Goal: Information Seeking & Learning: Learn about a topic

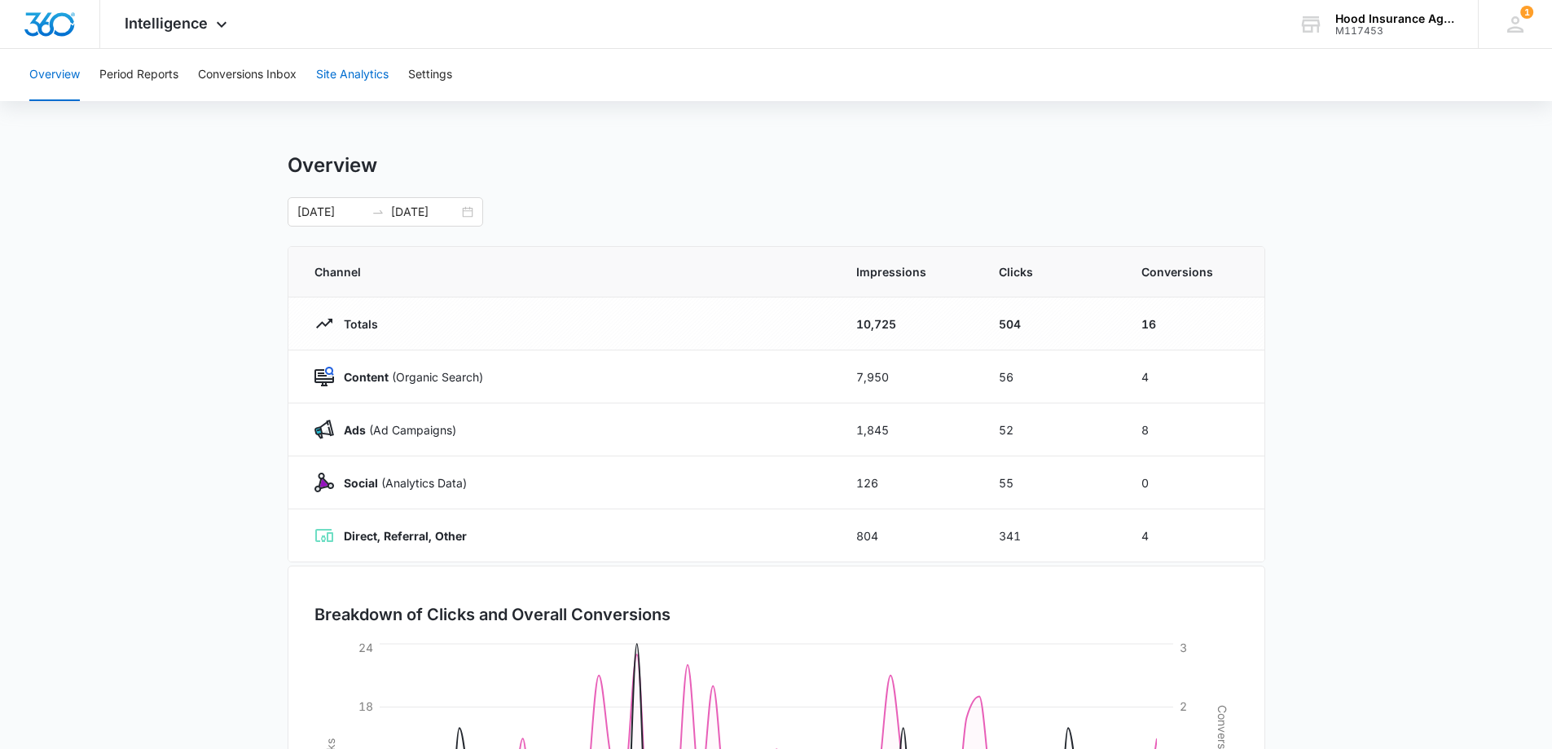
click at [361, 74] on button "Site Analytics" at bounding box center [352, 75] width 73 height 52
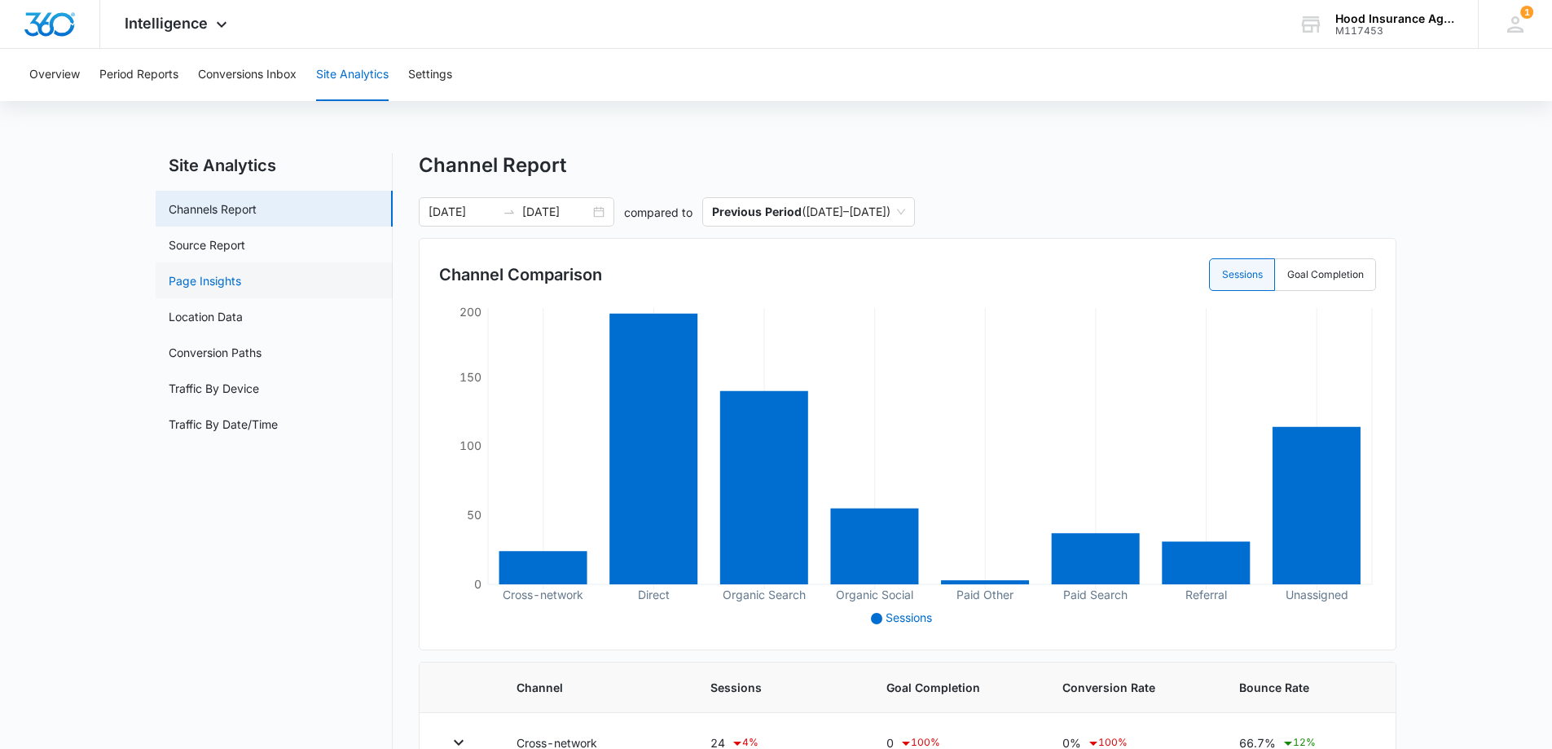
click at [209, 283] on link "Page Insights" at bounding box center [205, 280] width 73 height 17
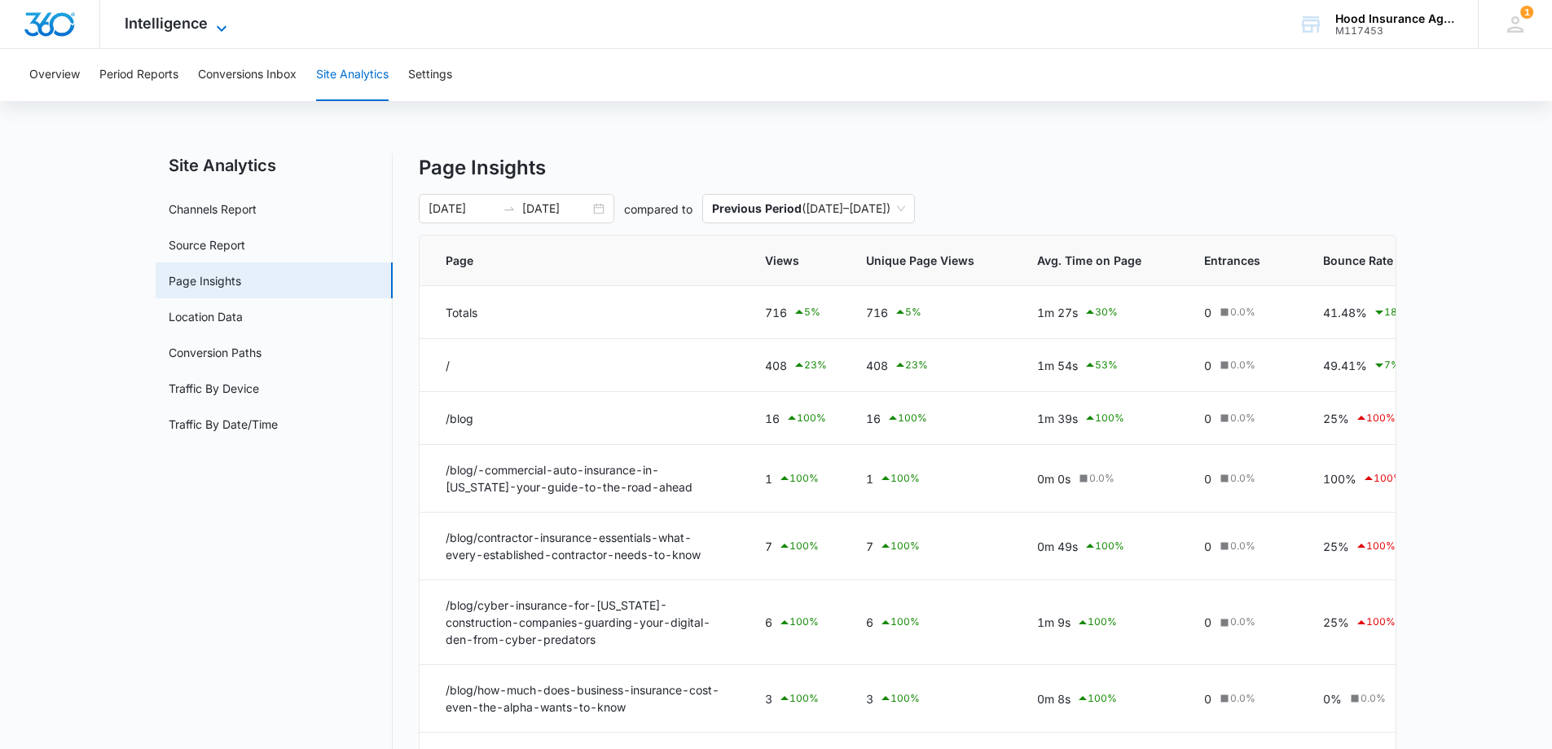
click at [222, 24] on icon at bounding box center [222, 29] width 20 height 20
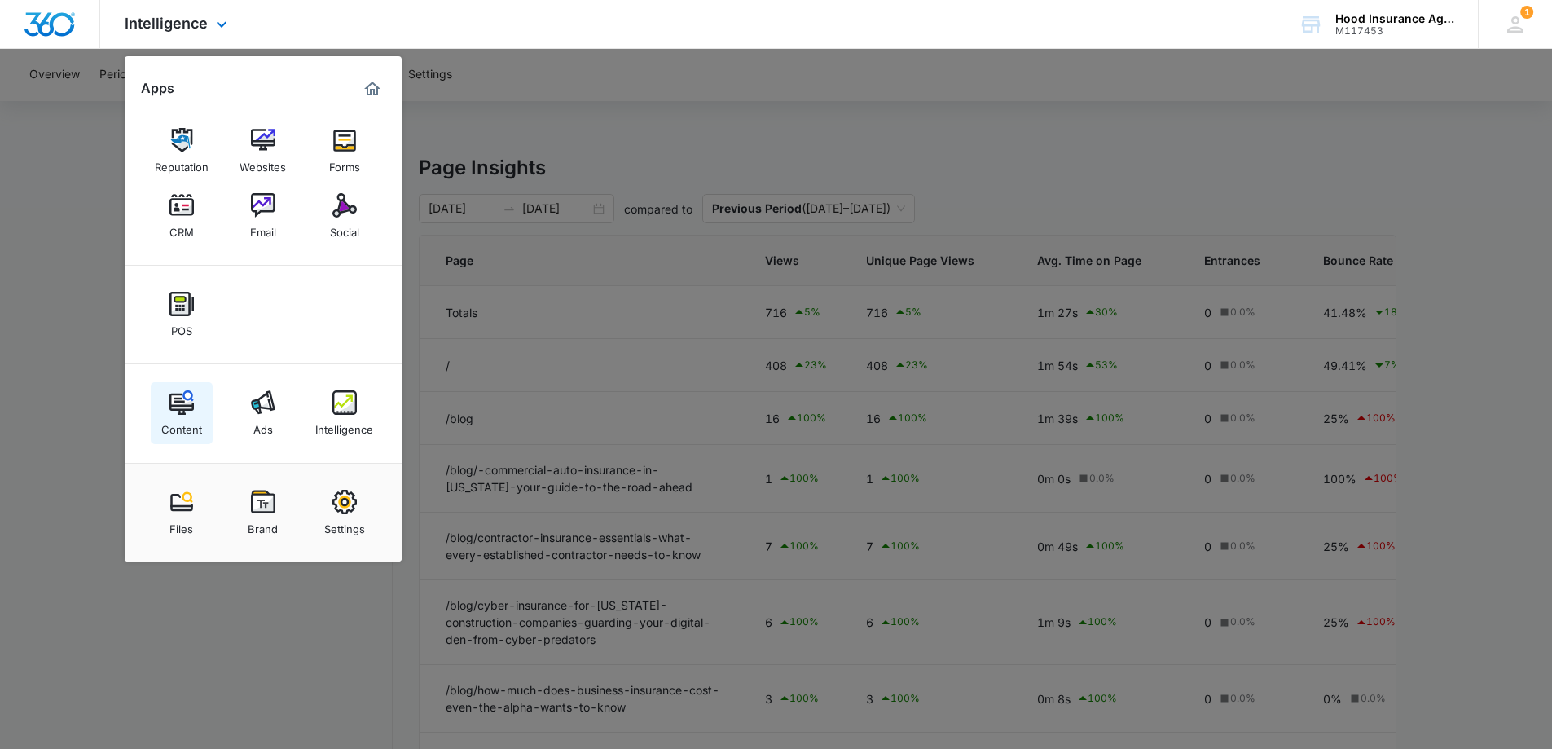
click at [174, 412] on img at bounding box center [182, 402] width 24 height 24
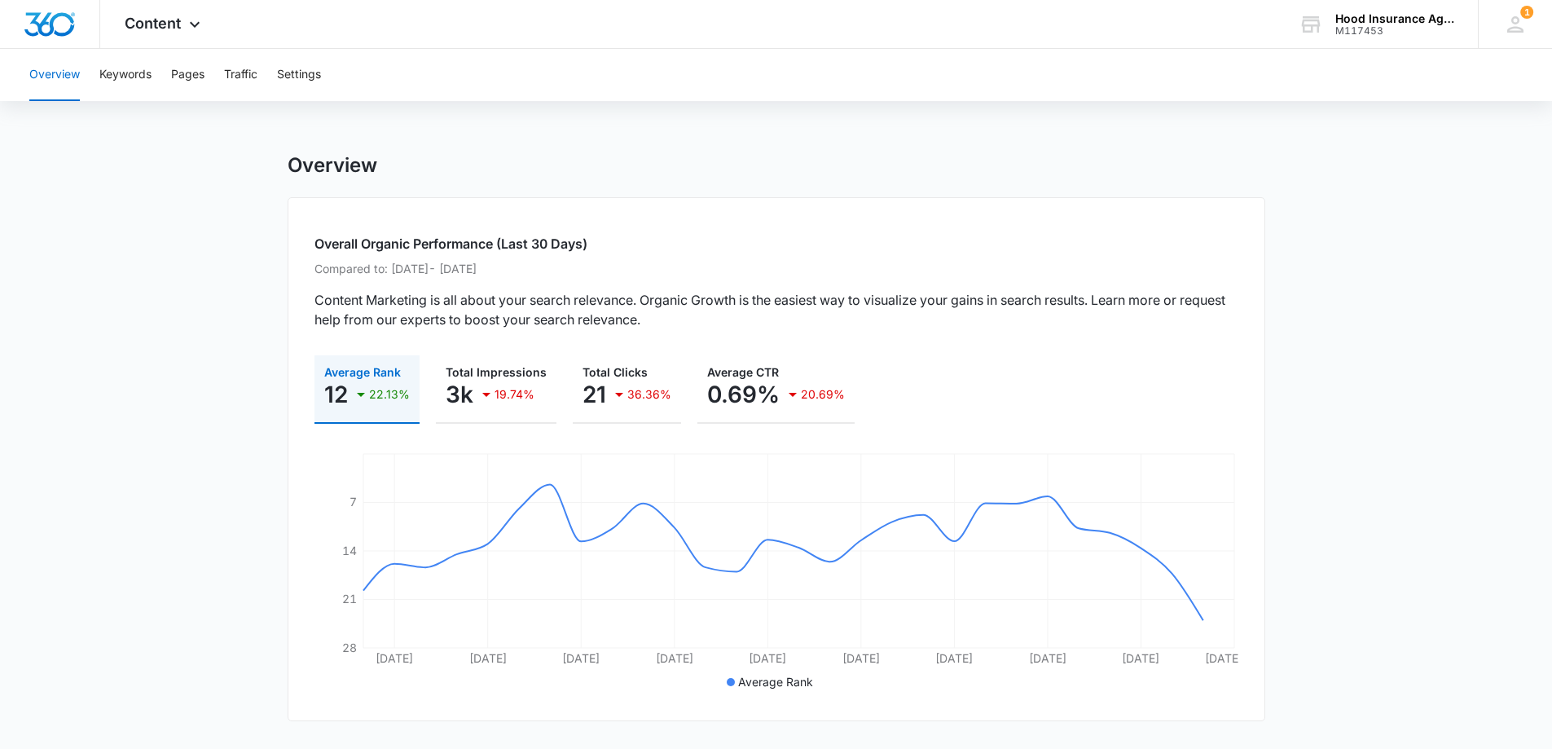
click at [496, 239] on h2 "Overall Organic Performance (Last 30 Days)" at bounding box center [777, 244] width 924 height 20
click at [517, 265] on p "Compared to: [DATE] - [DATE]" at bounding box center [777, 268] width 924 height 17
click at [407, 273] on p "Compared to: [DATE] - [DATE]" at bounding box center [777, 268] width 924 height 17
click at [130, 78] on button "Keywords" at bounding box center [125, 75] width 52 height 52
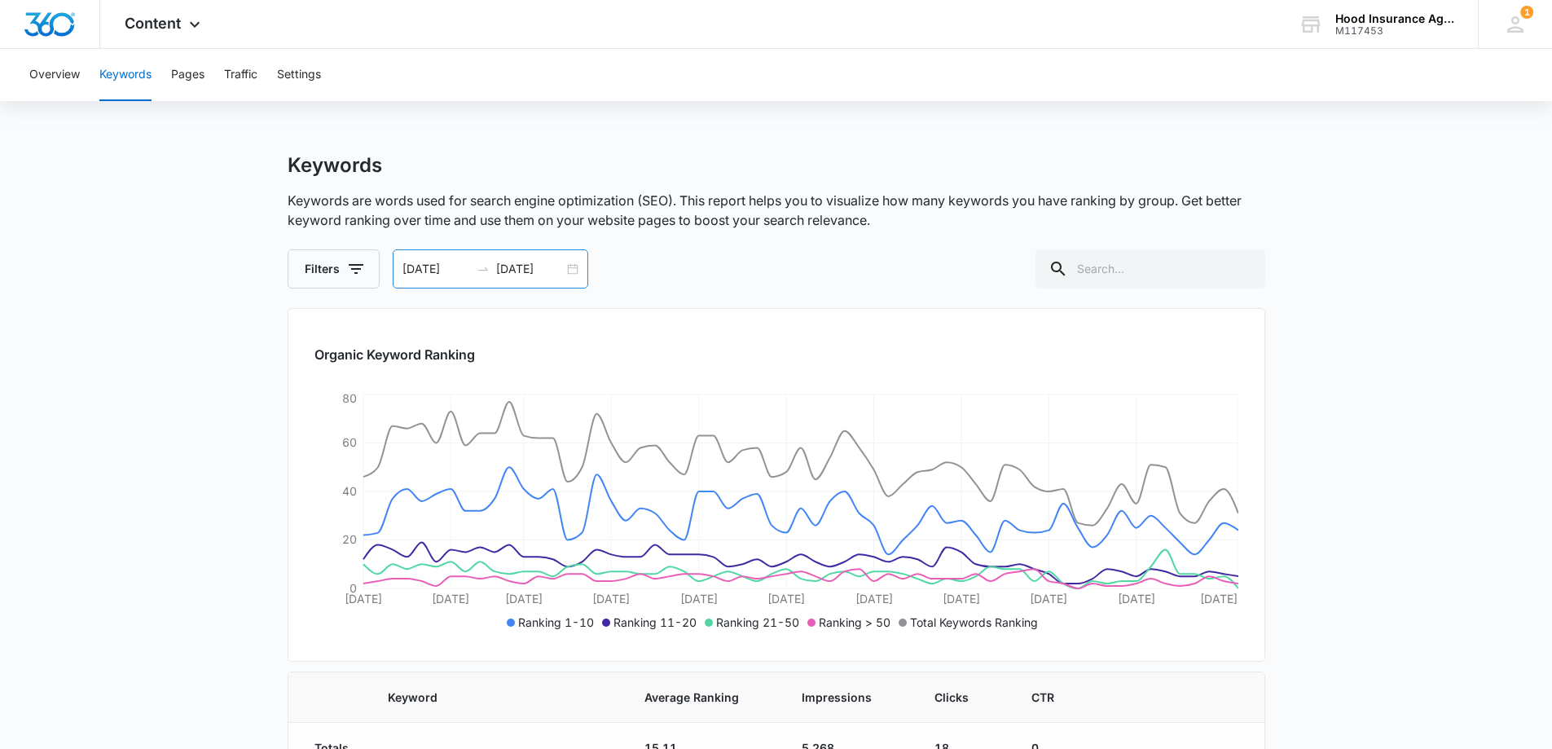
click at [518, 266] on input "[DATE]" at bounding box center [530, 269] width 68 height 18
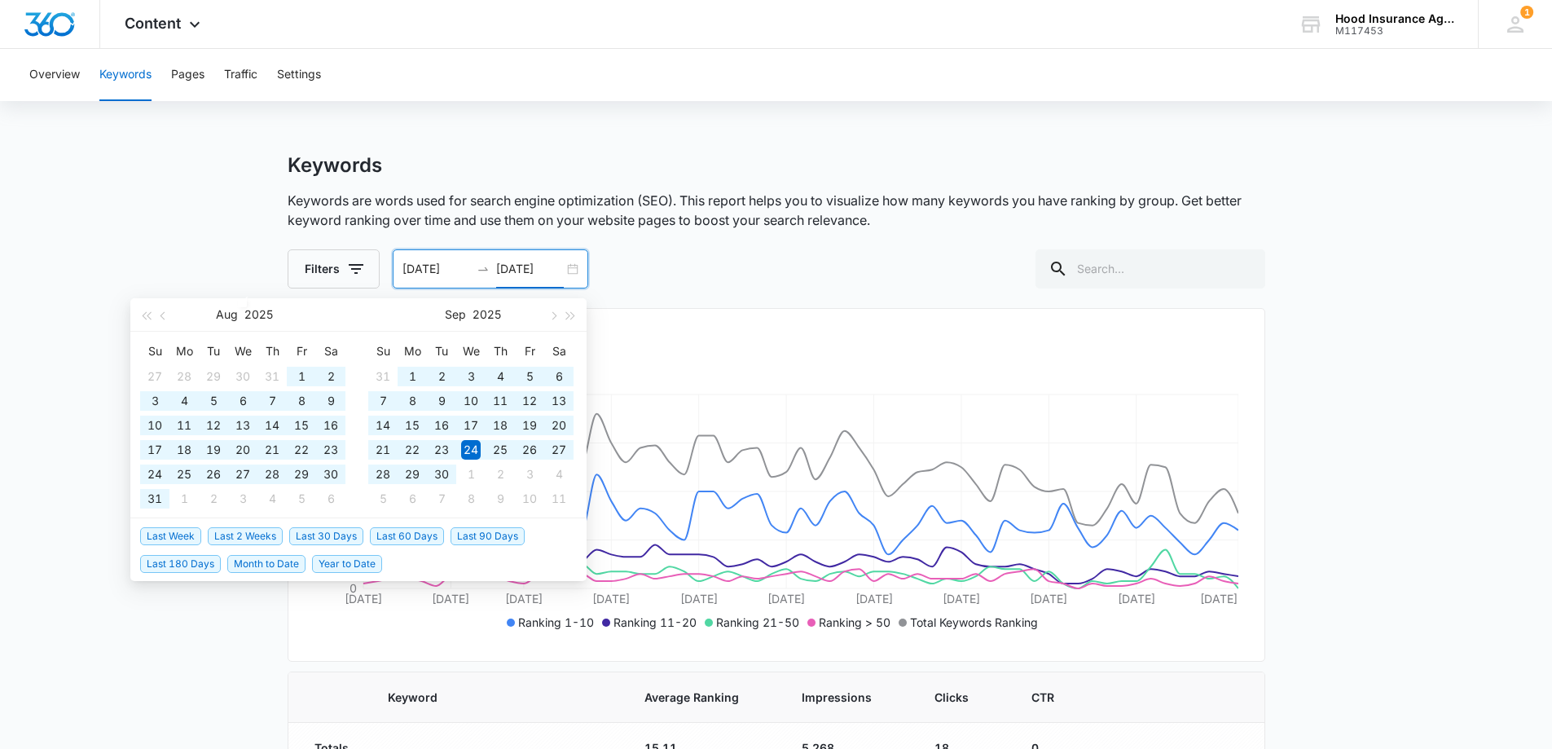
type input "[DATE]"
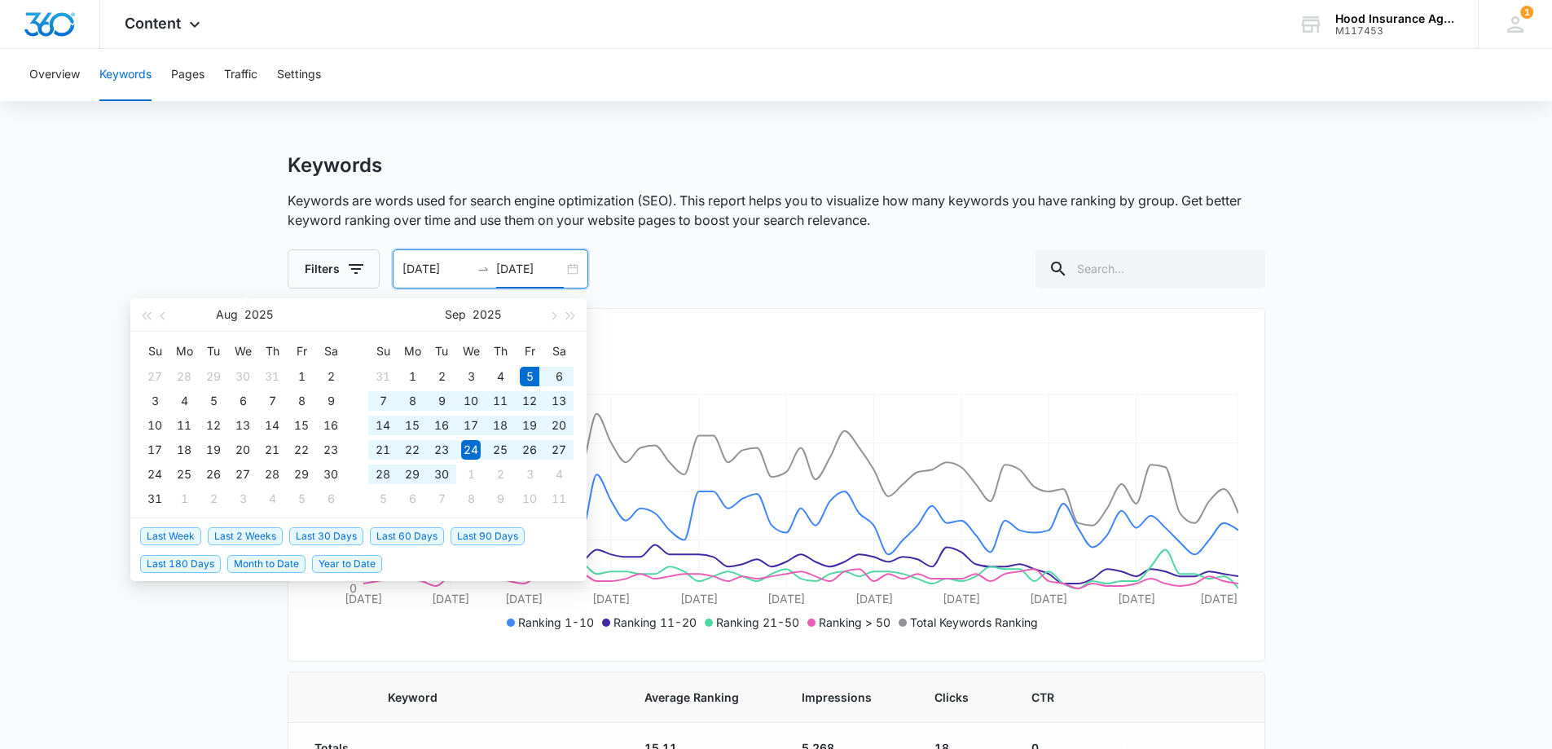
click at [329, 539] on span "Last 30 Days" at bounding box center [326, 536] width 74 height 18
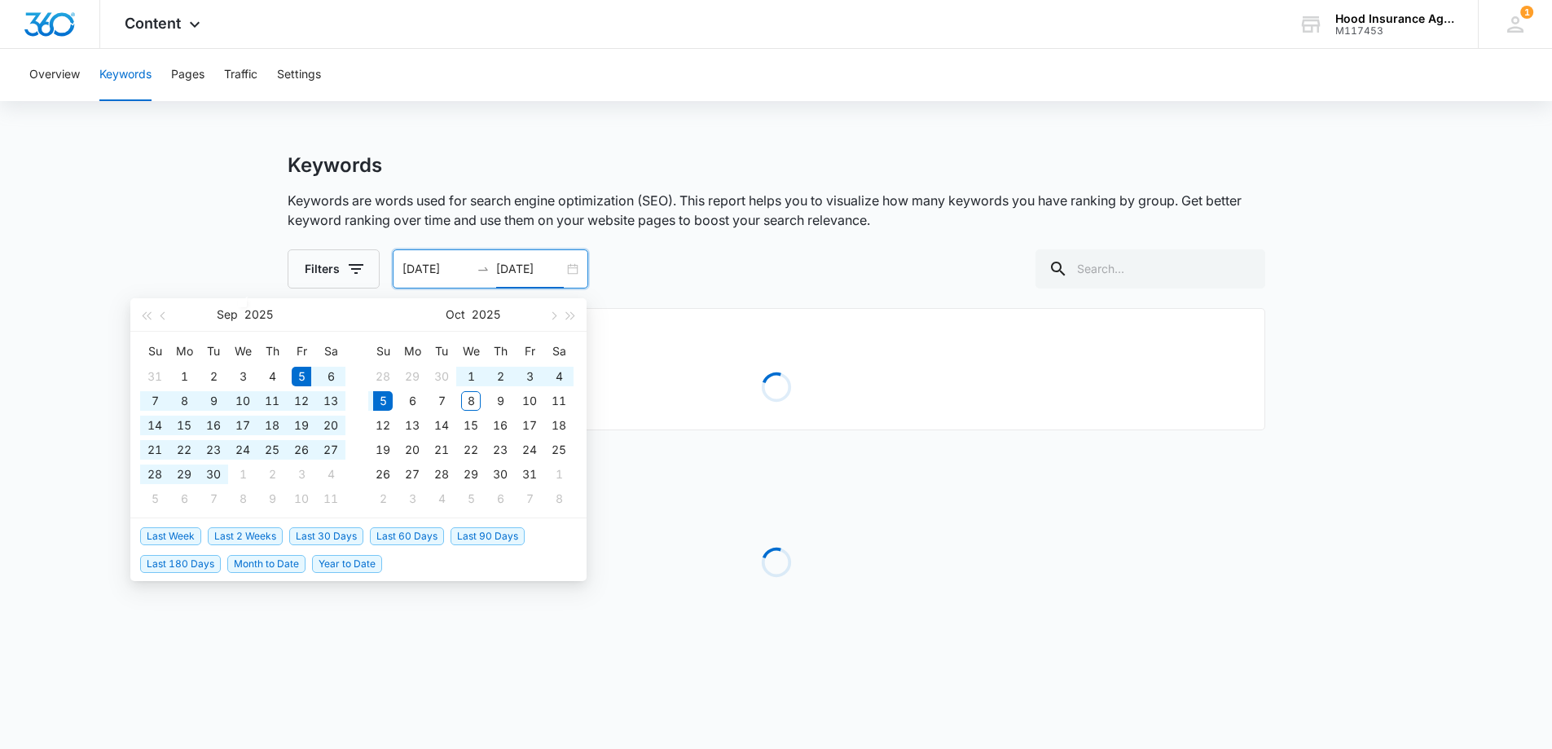
type input "[DATE]"
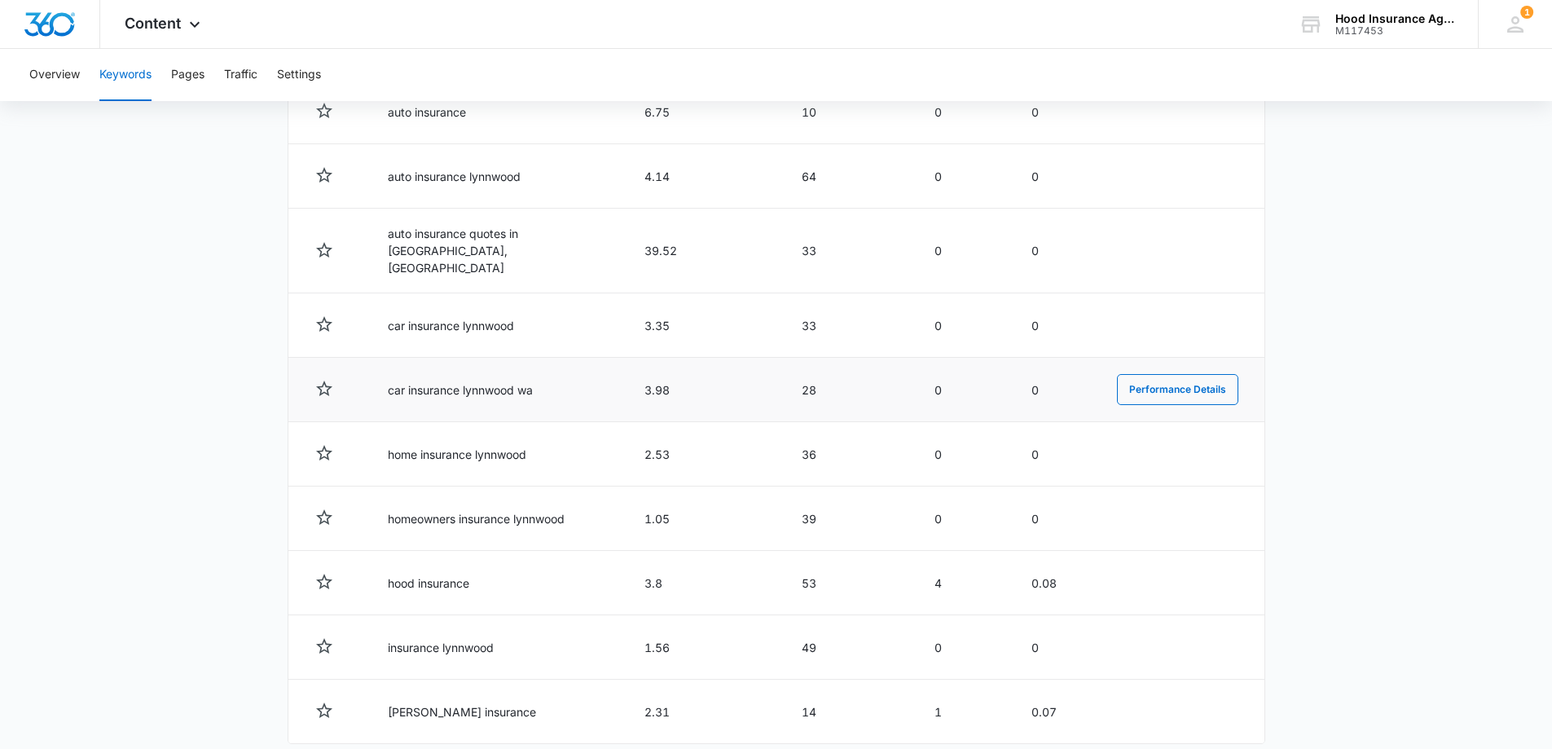
scroll to position [513, 0]
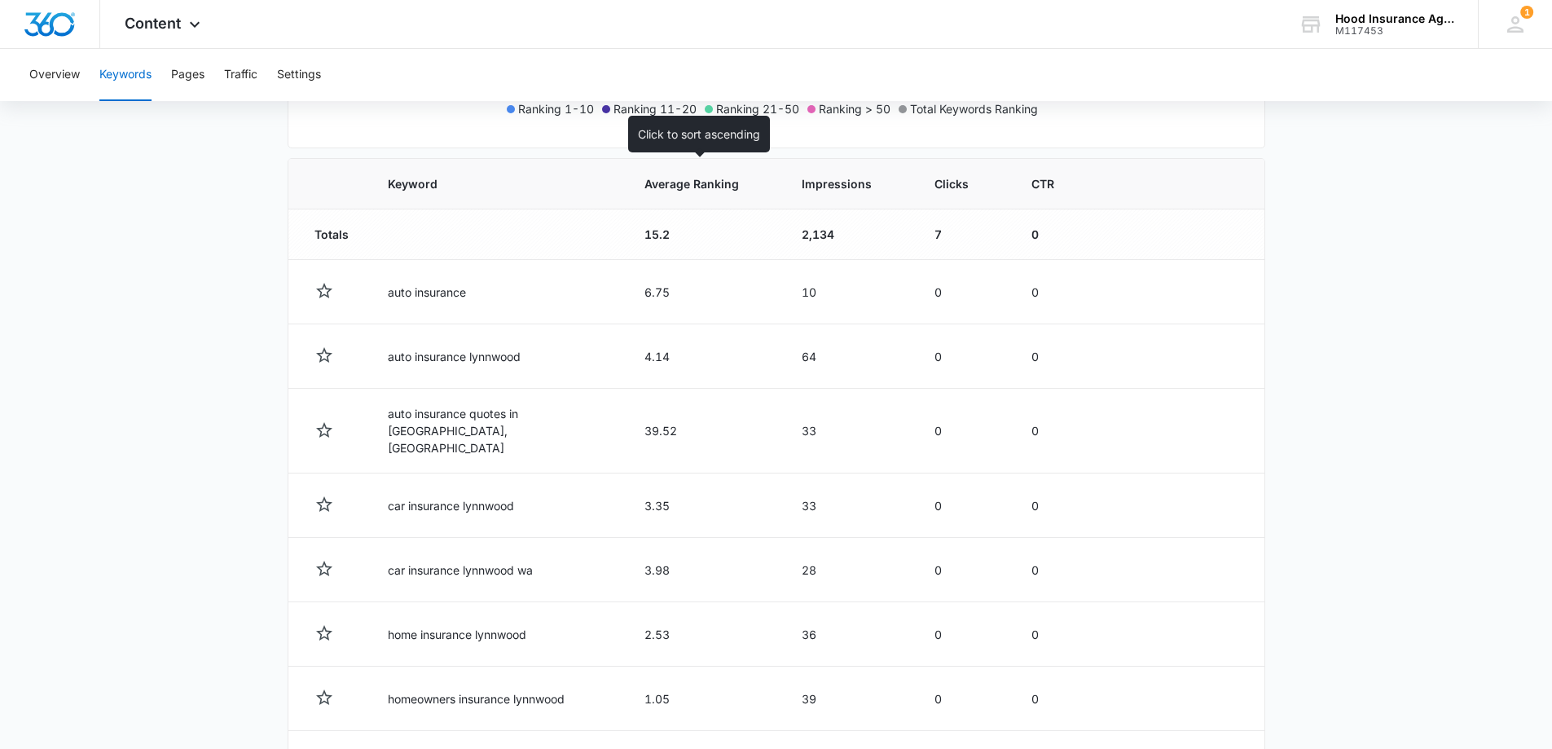
click at [681, 188] on span "Average Ranking" at bounding box center [692, 183] width 95 height 17
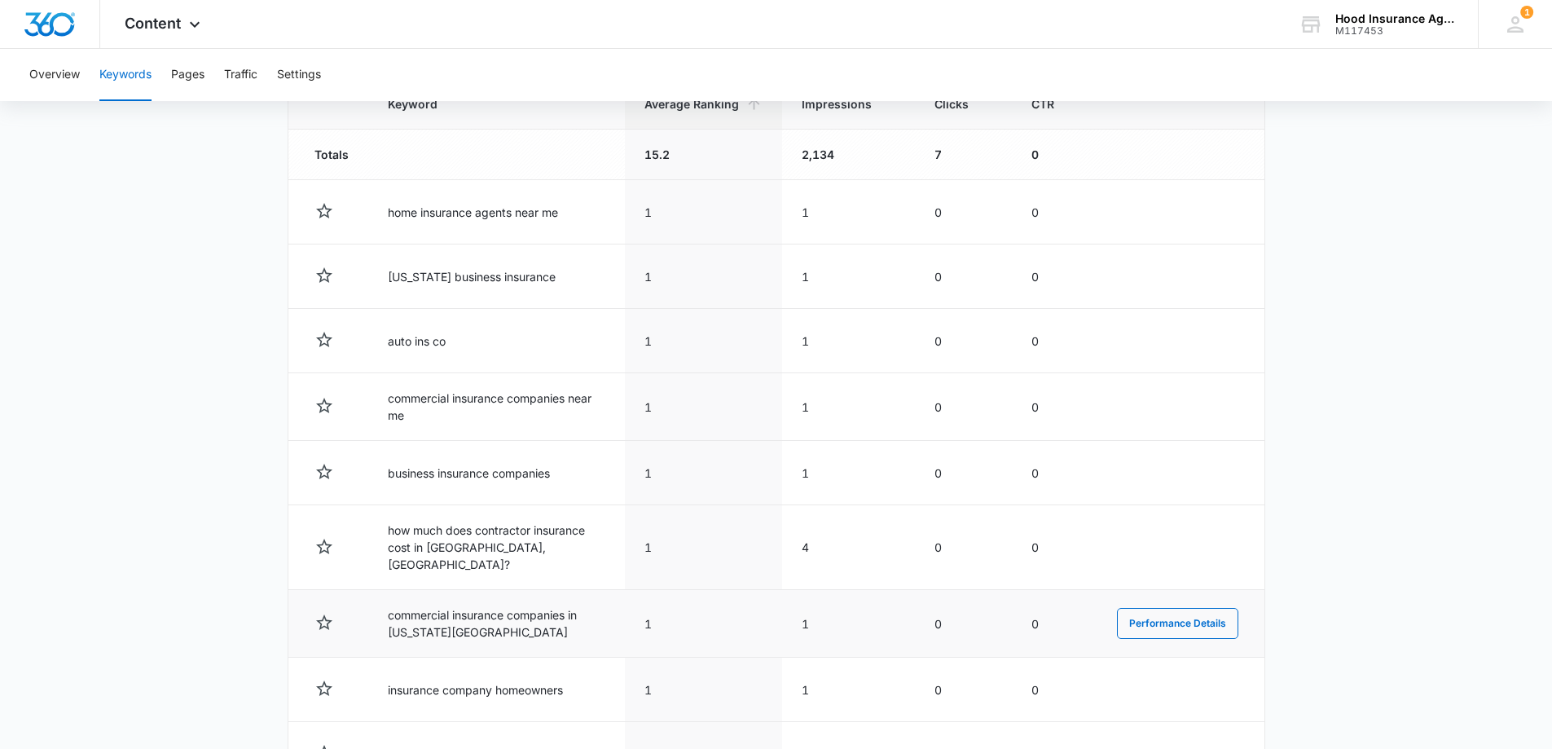
scroll to position [768, 0]
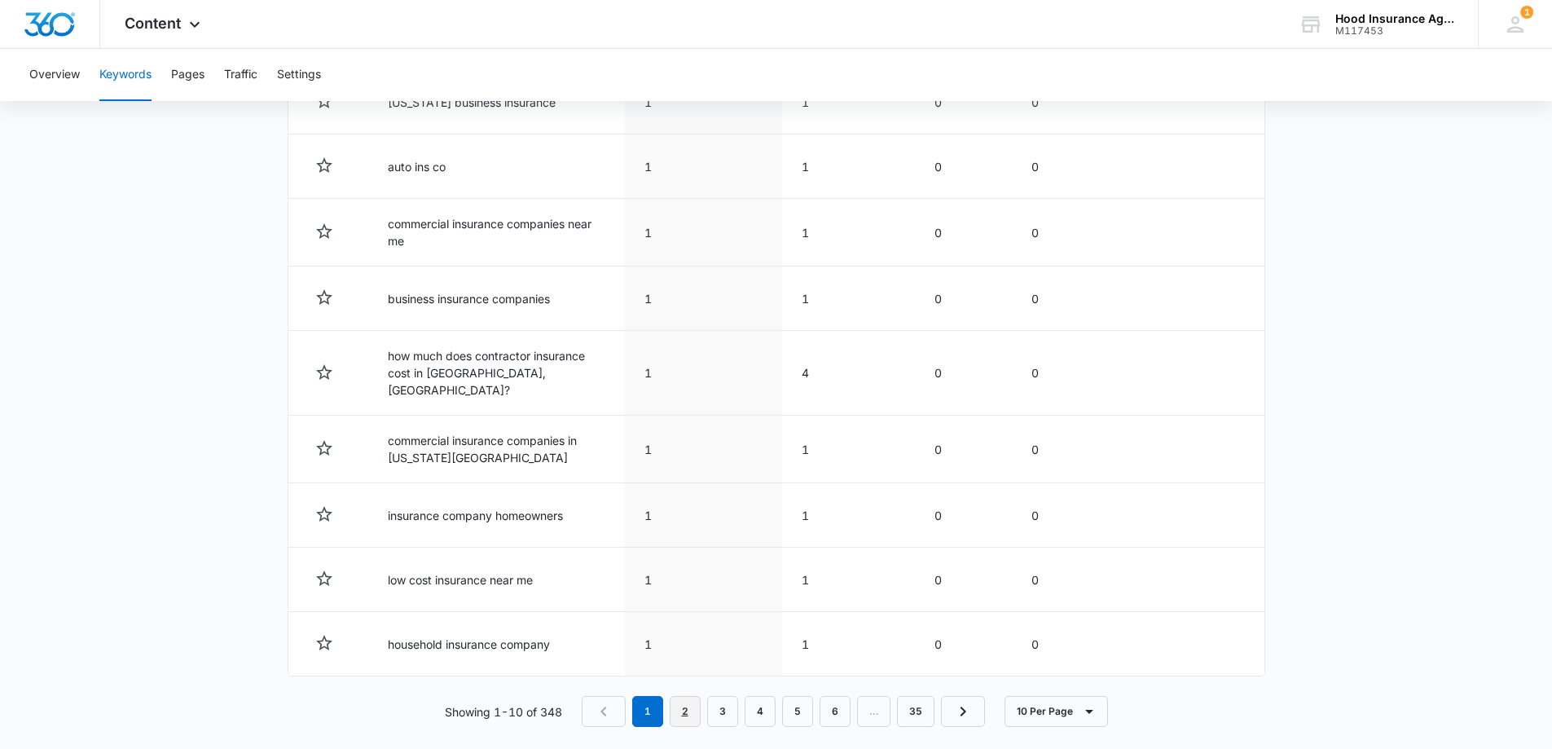
click at [682, 696] on link "2" at bounding box center [685, 711] width 31 height 31
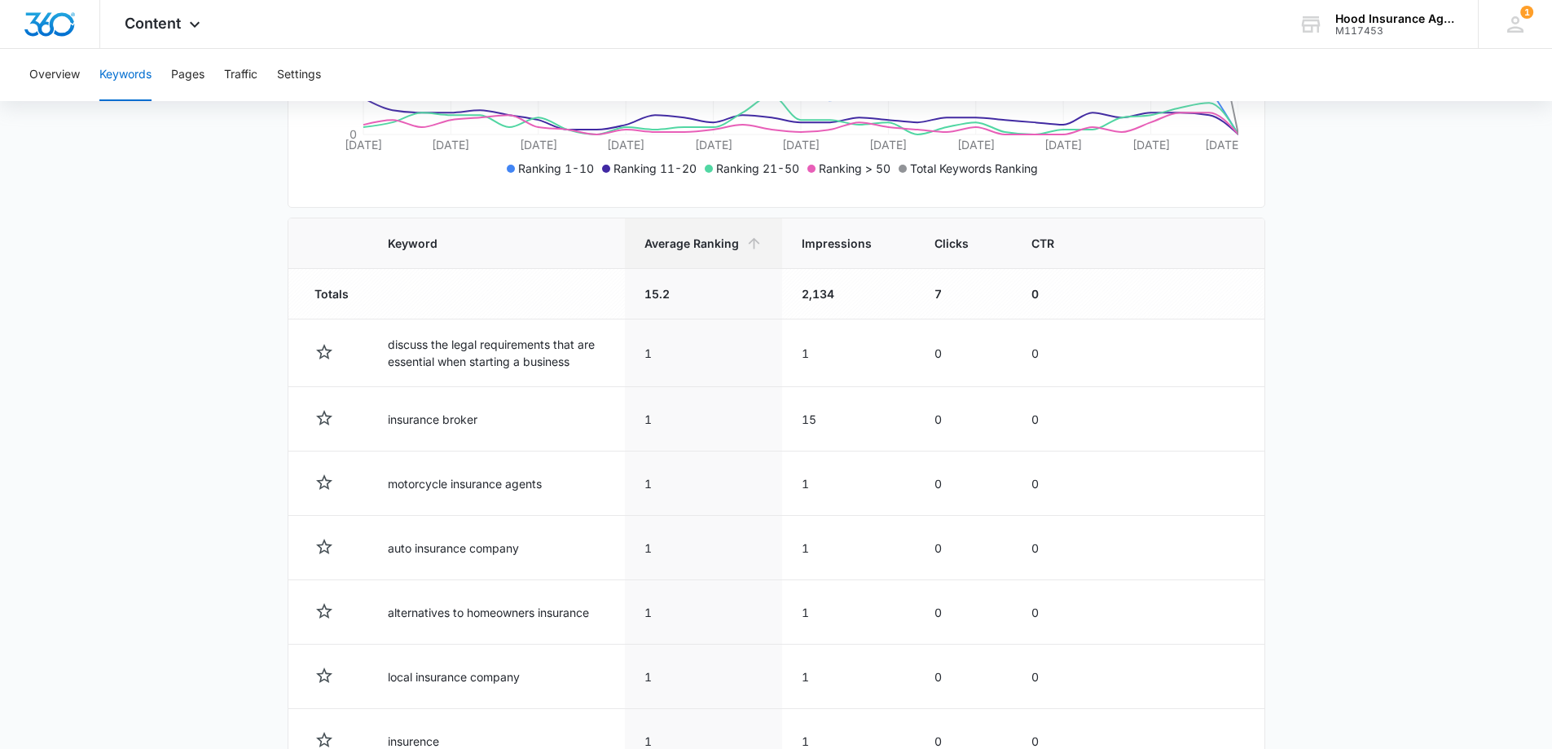
scroll to position [435, 0]
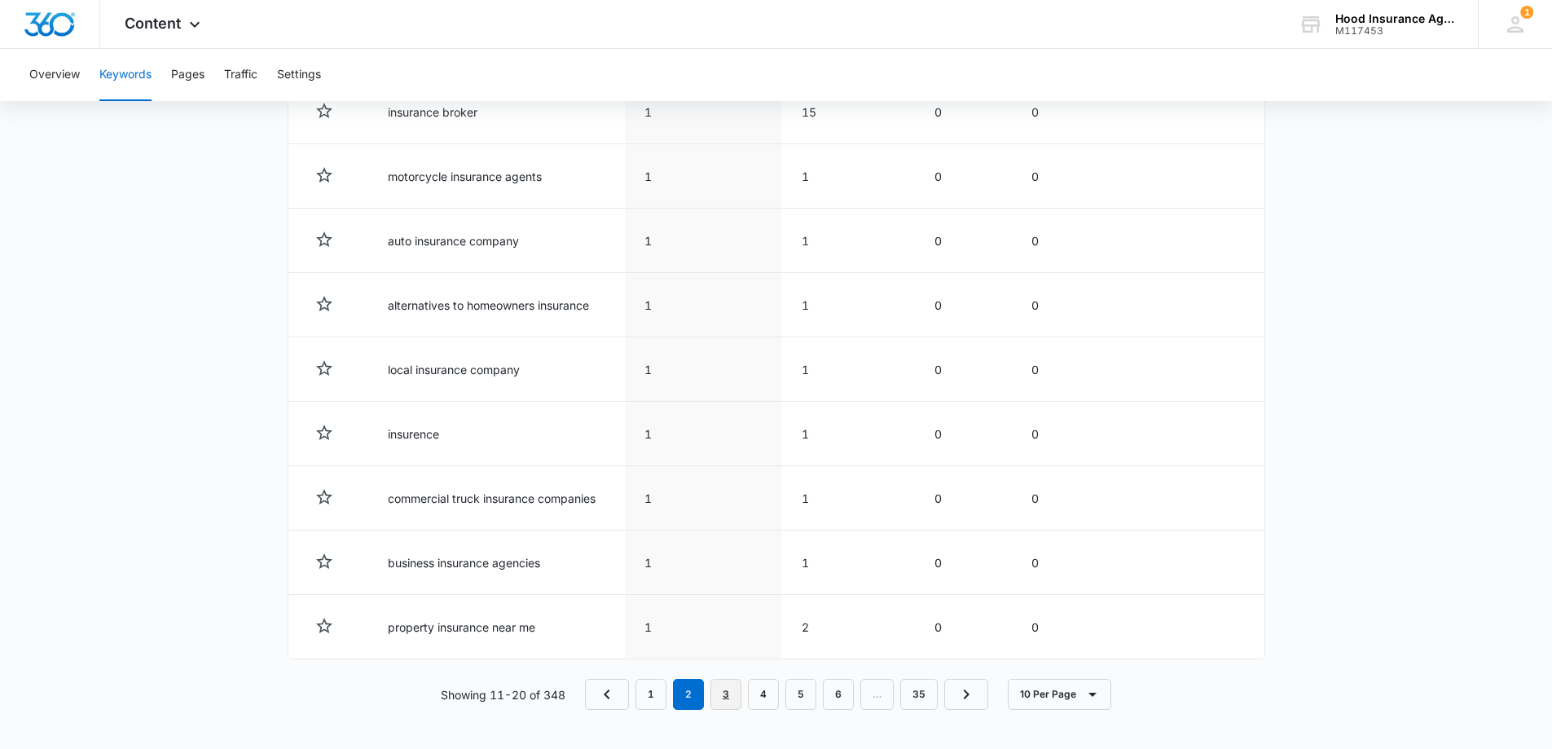
click at [728, 694] on link "3" at bounding box center [726, 694] width 31 height 31
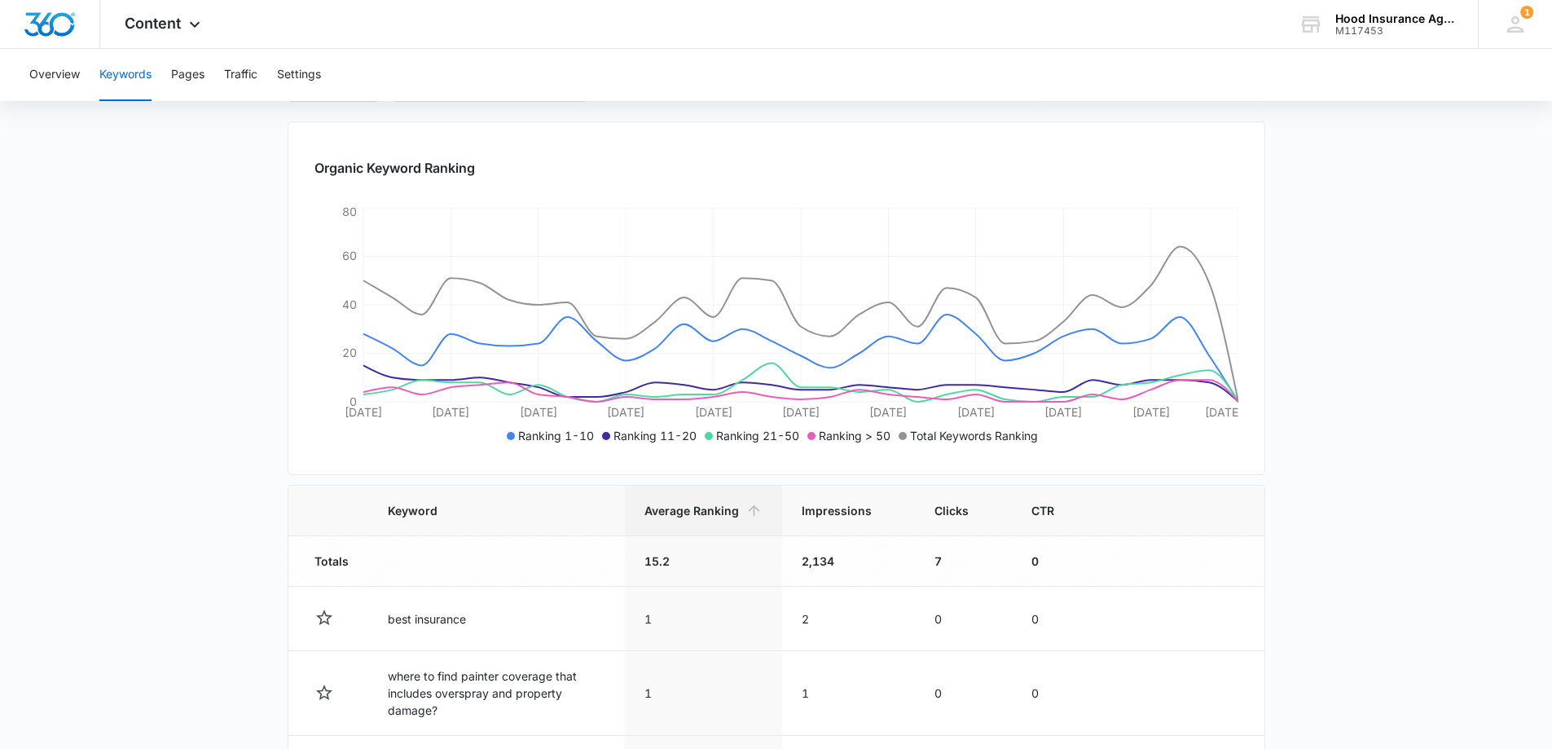
scroll to position [761, 0]
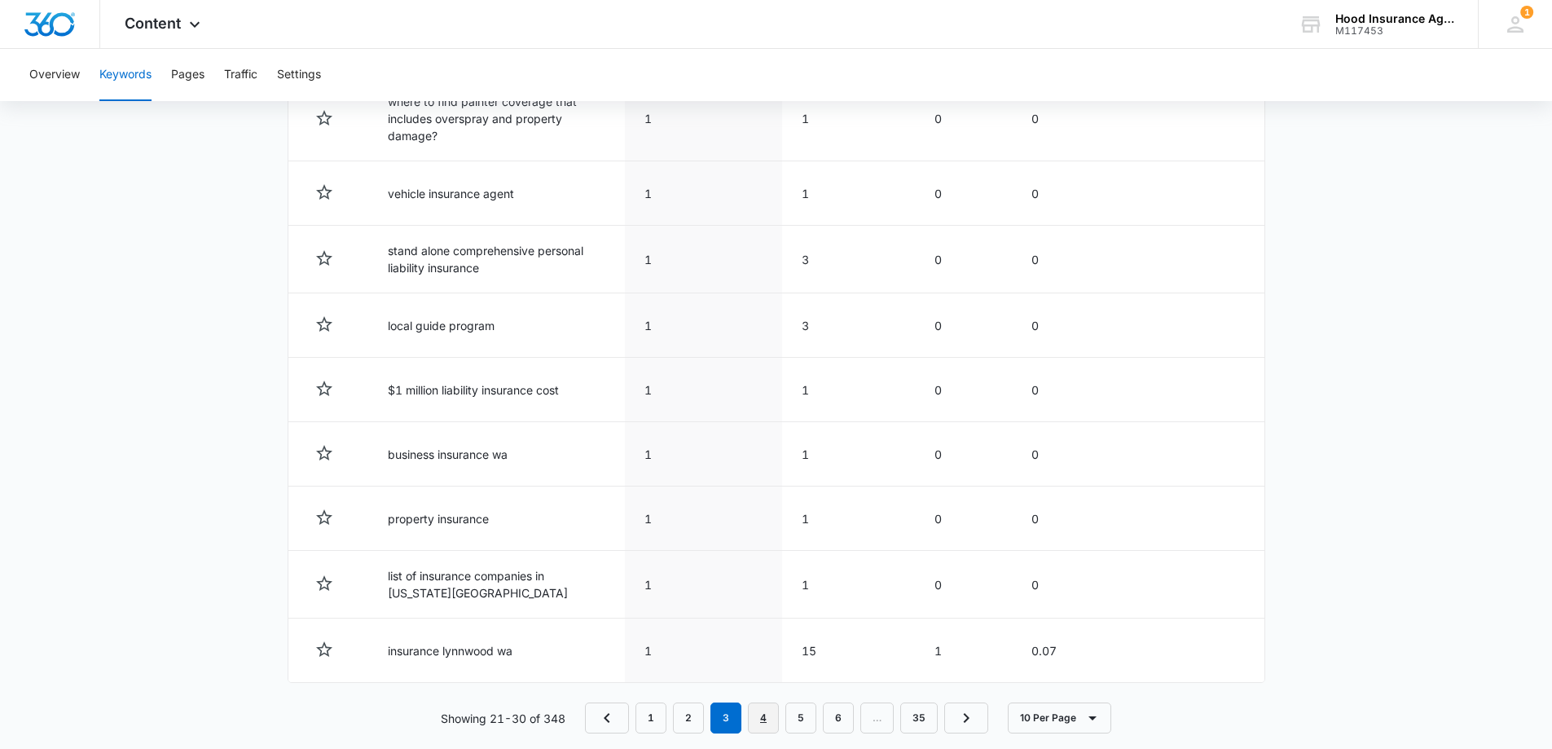
click at [775, 719] on link "4" at bounding box center [763, 717] width 31 height 31
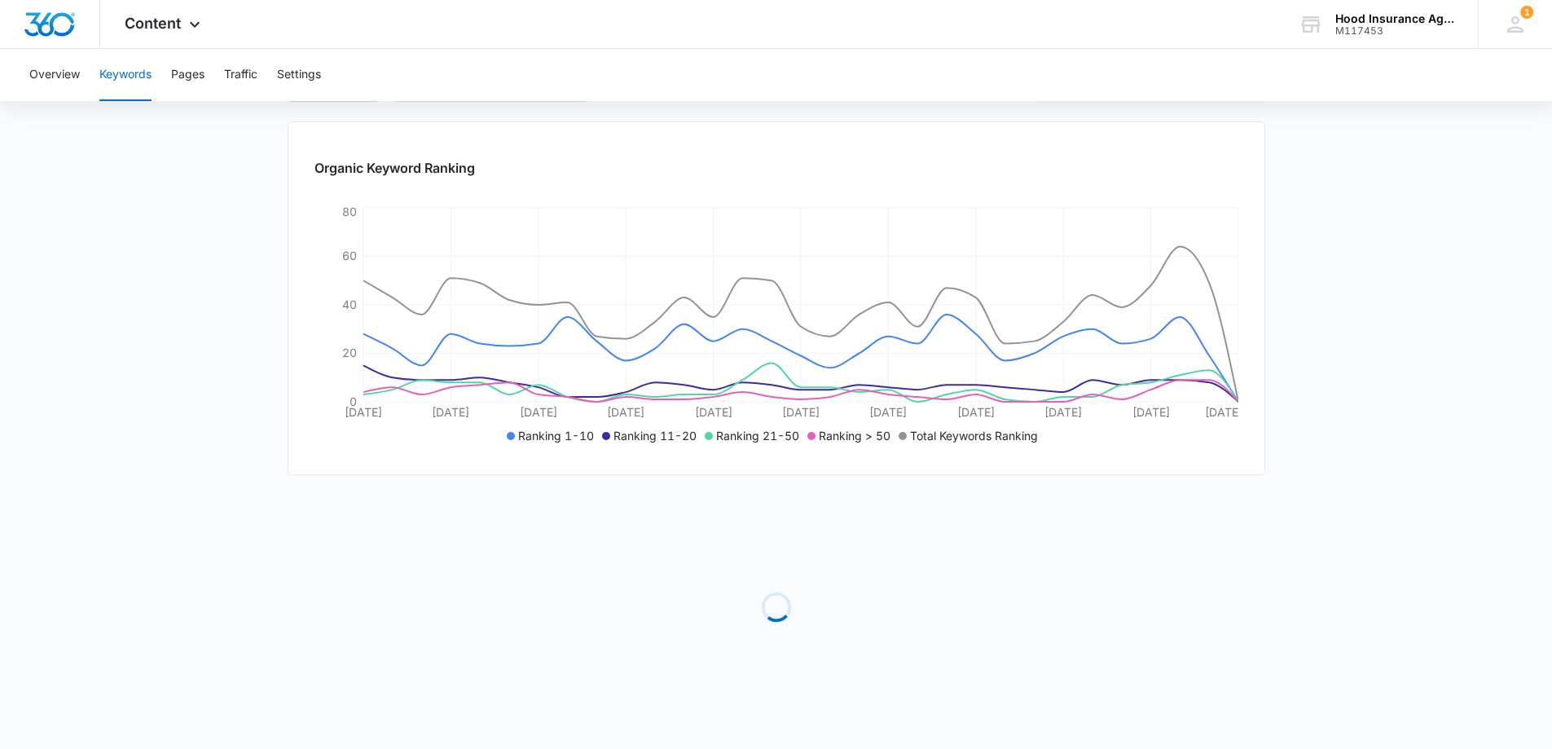
scroll to position [758, 0]
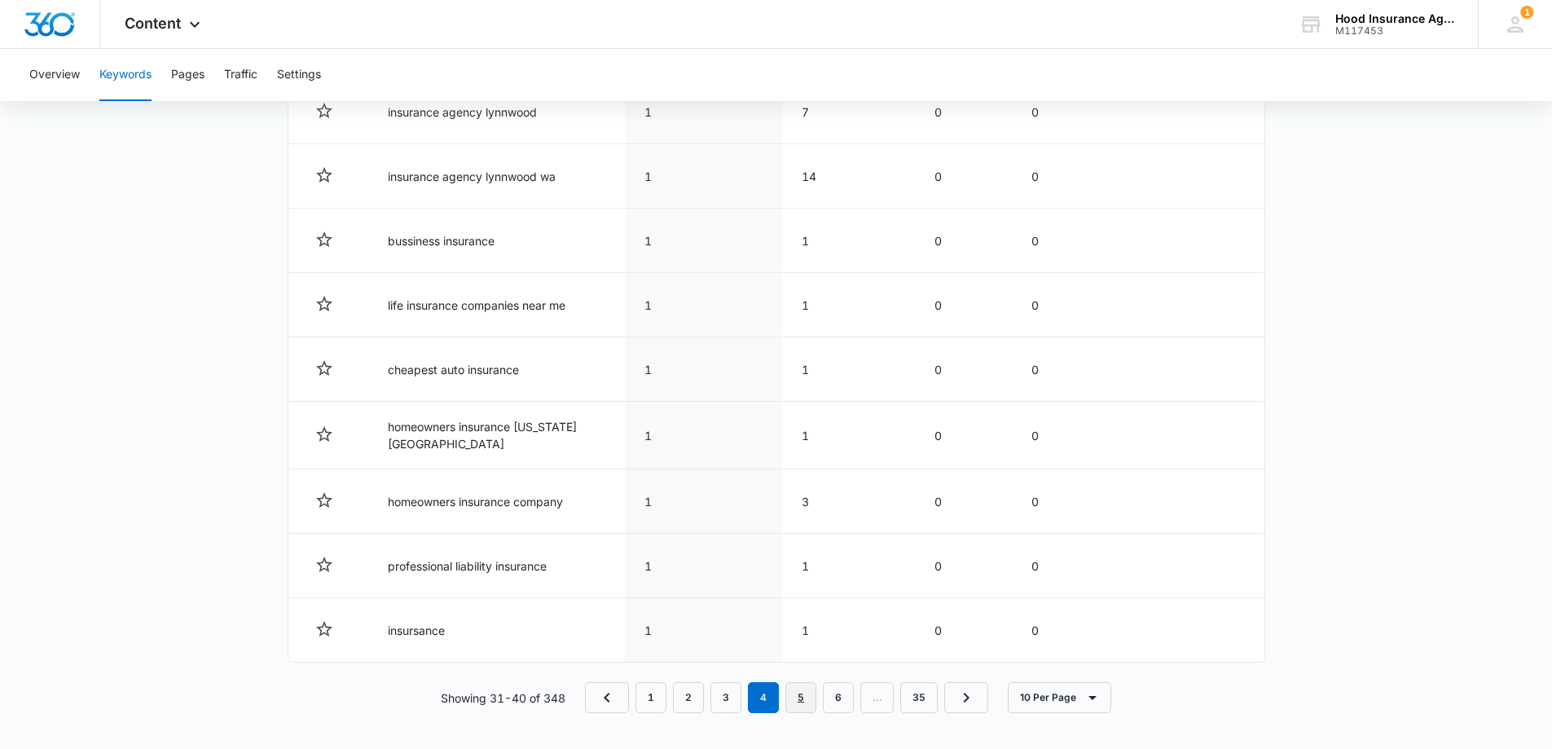
click at [808, 701] on link "5" at bounding box center [801, 697] width 31 height 31
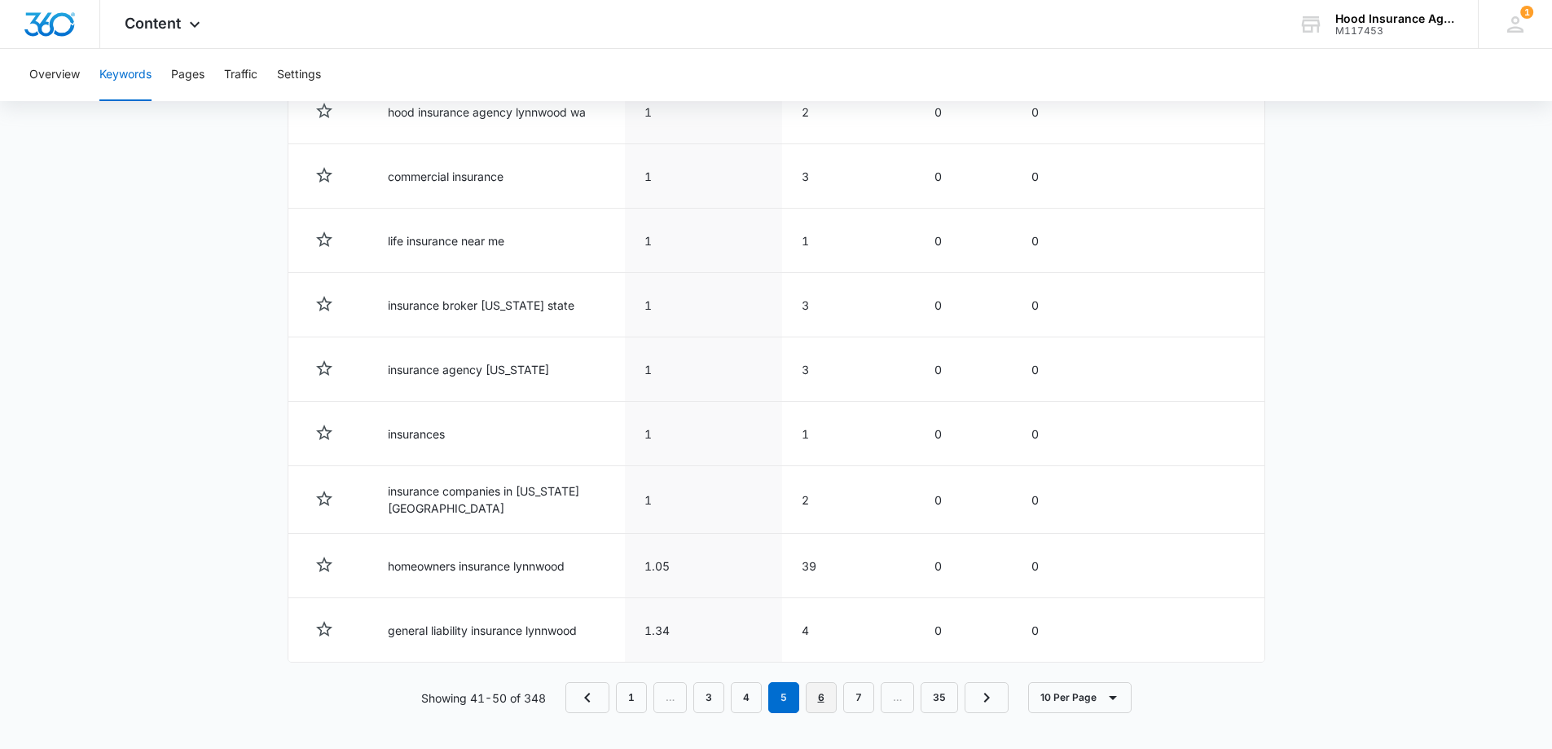
click at [827, 696] on link "6" at bounding box center [821, 697] width 31 height 31
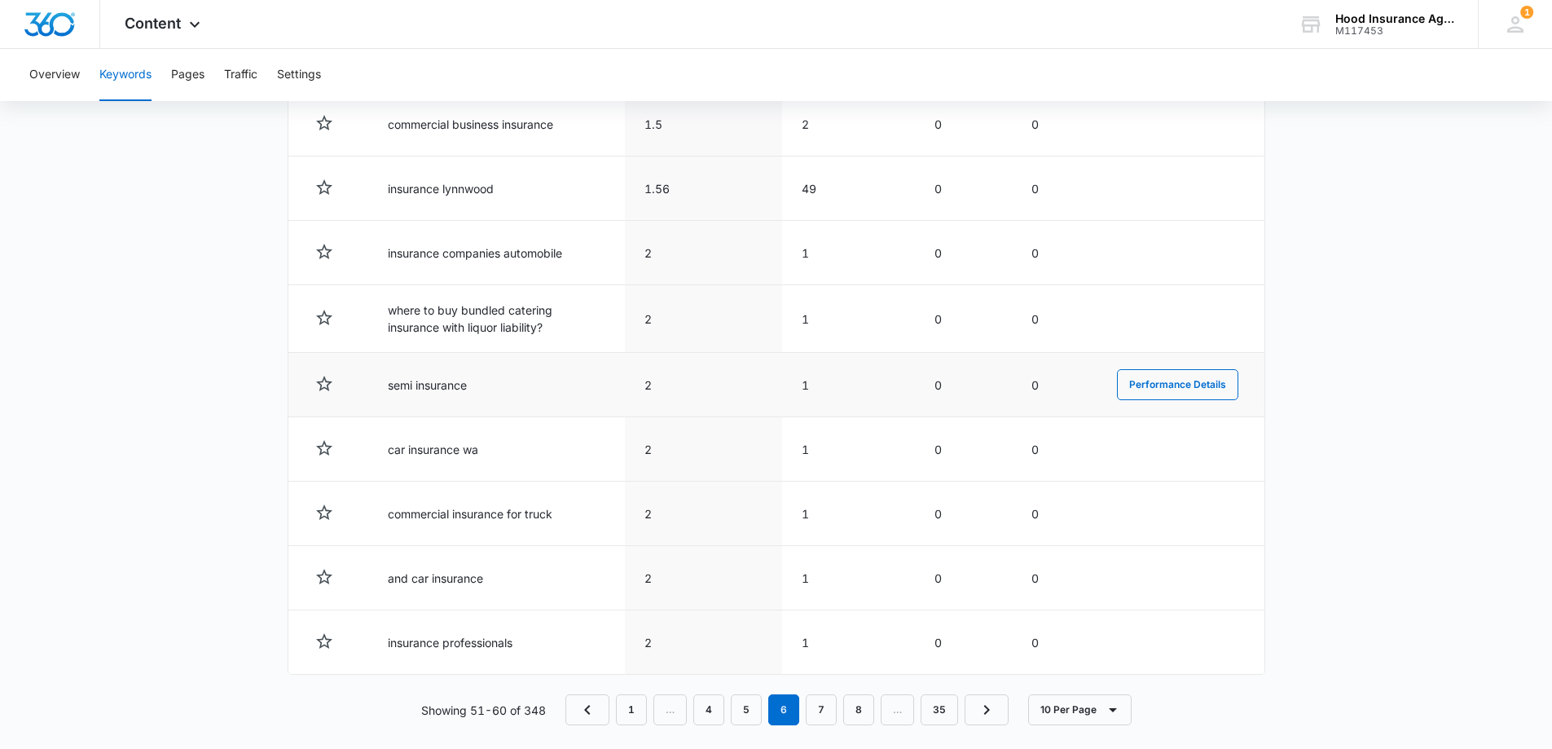
scroll to position [761, 0]
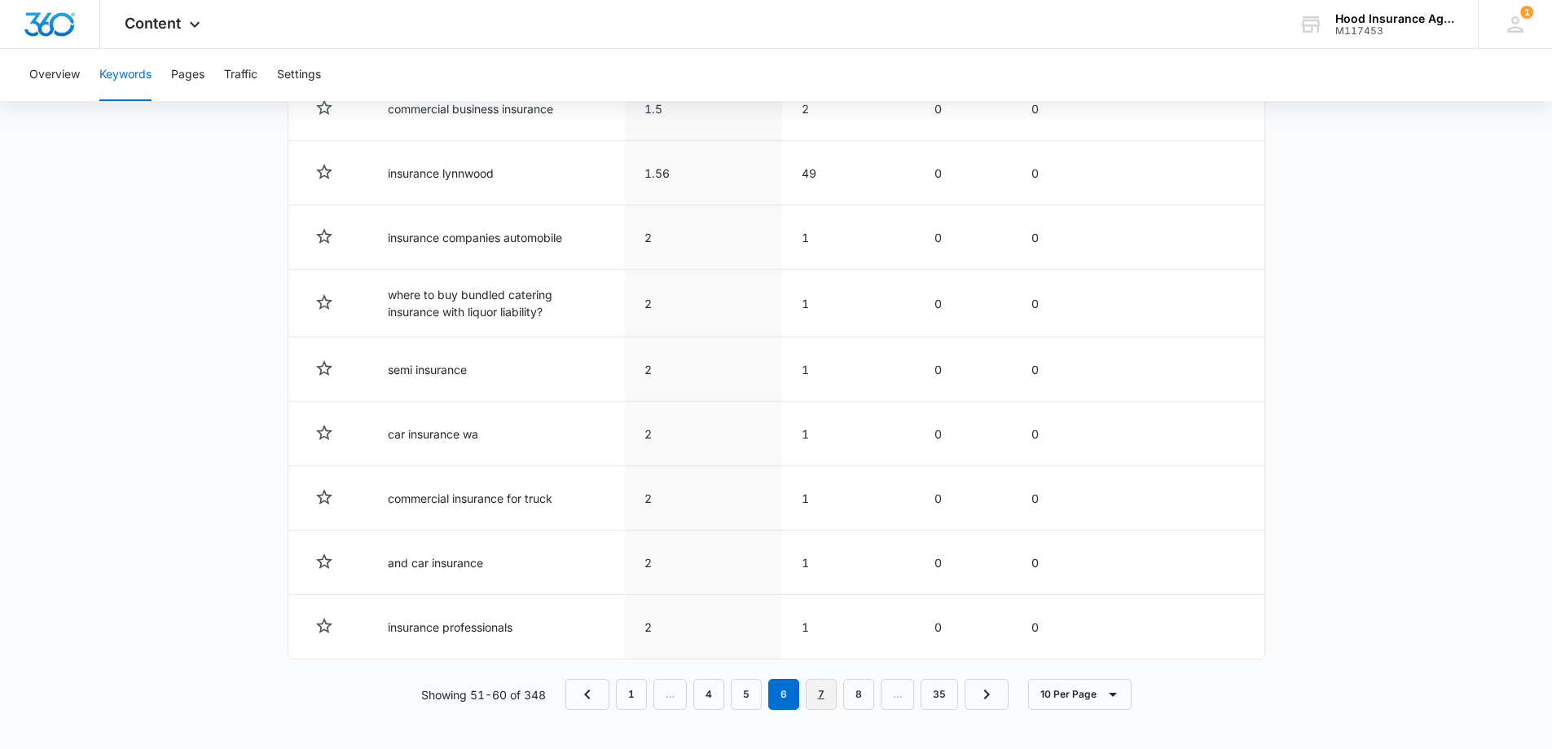
click at [826, 698] on link "7" at bounding box center [821, 694] width 31 height 31
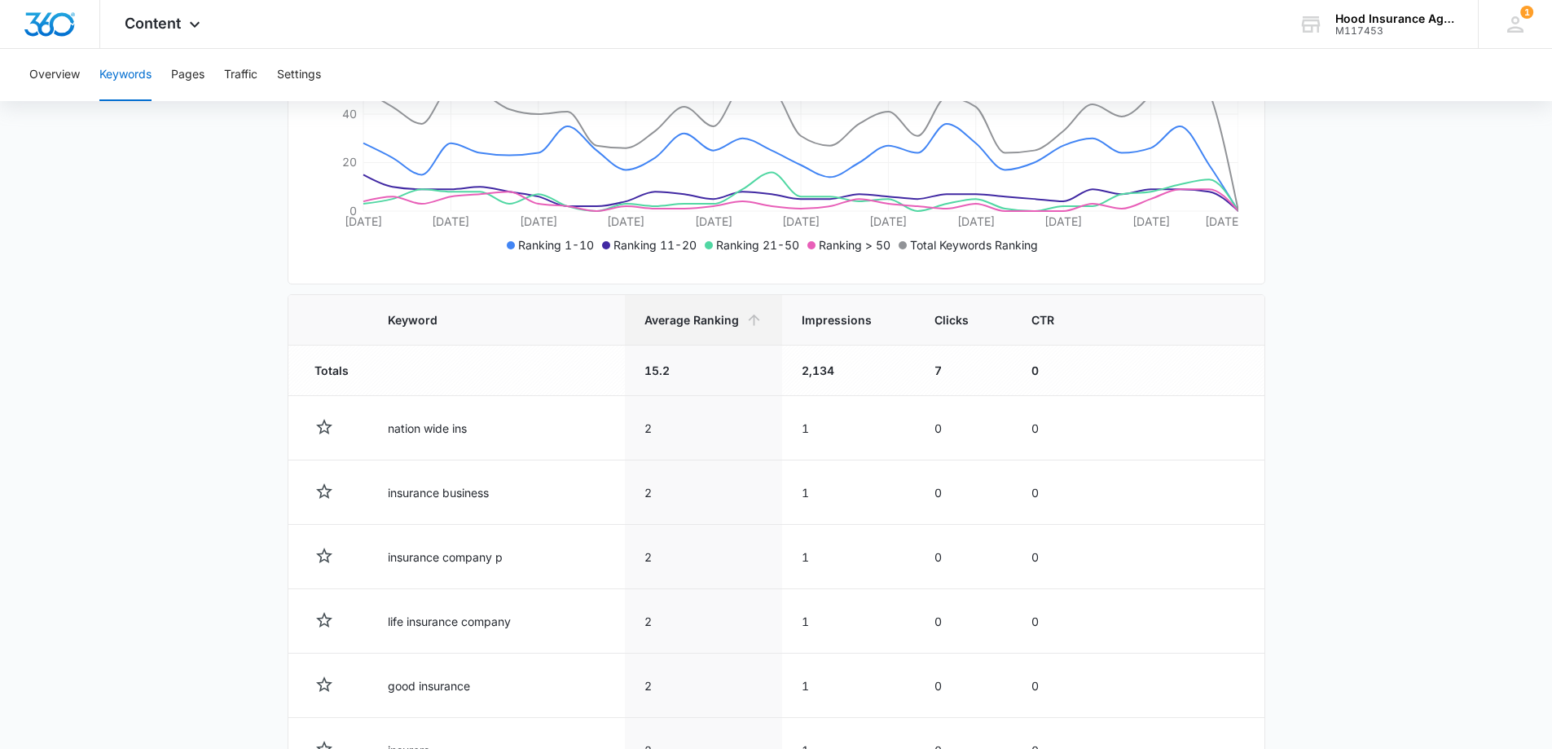
scroll to position [187, 0]
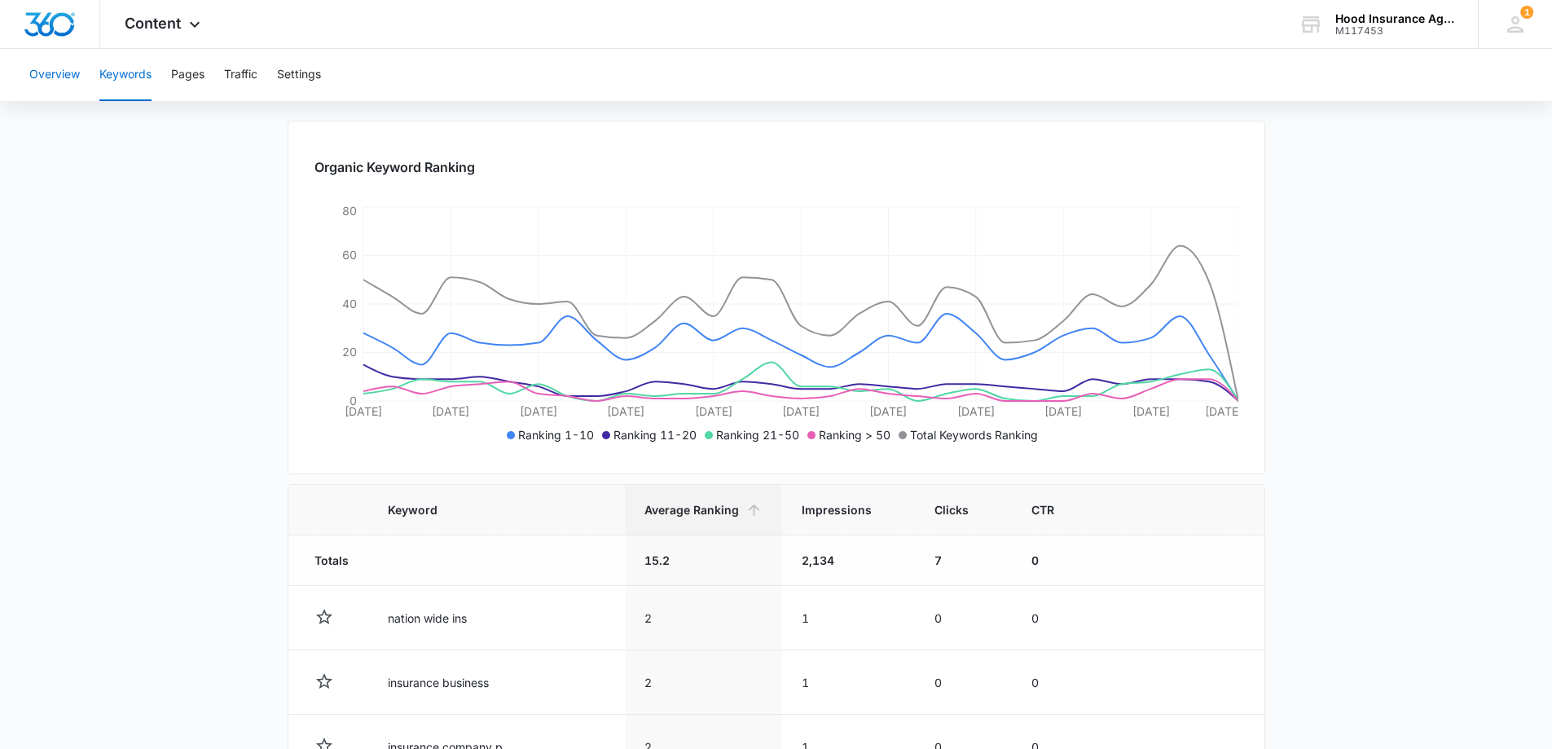
click at [66, 76] on button "Overview" at bounding box center [54, 75] width 51 height 52
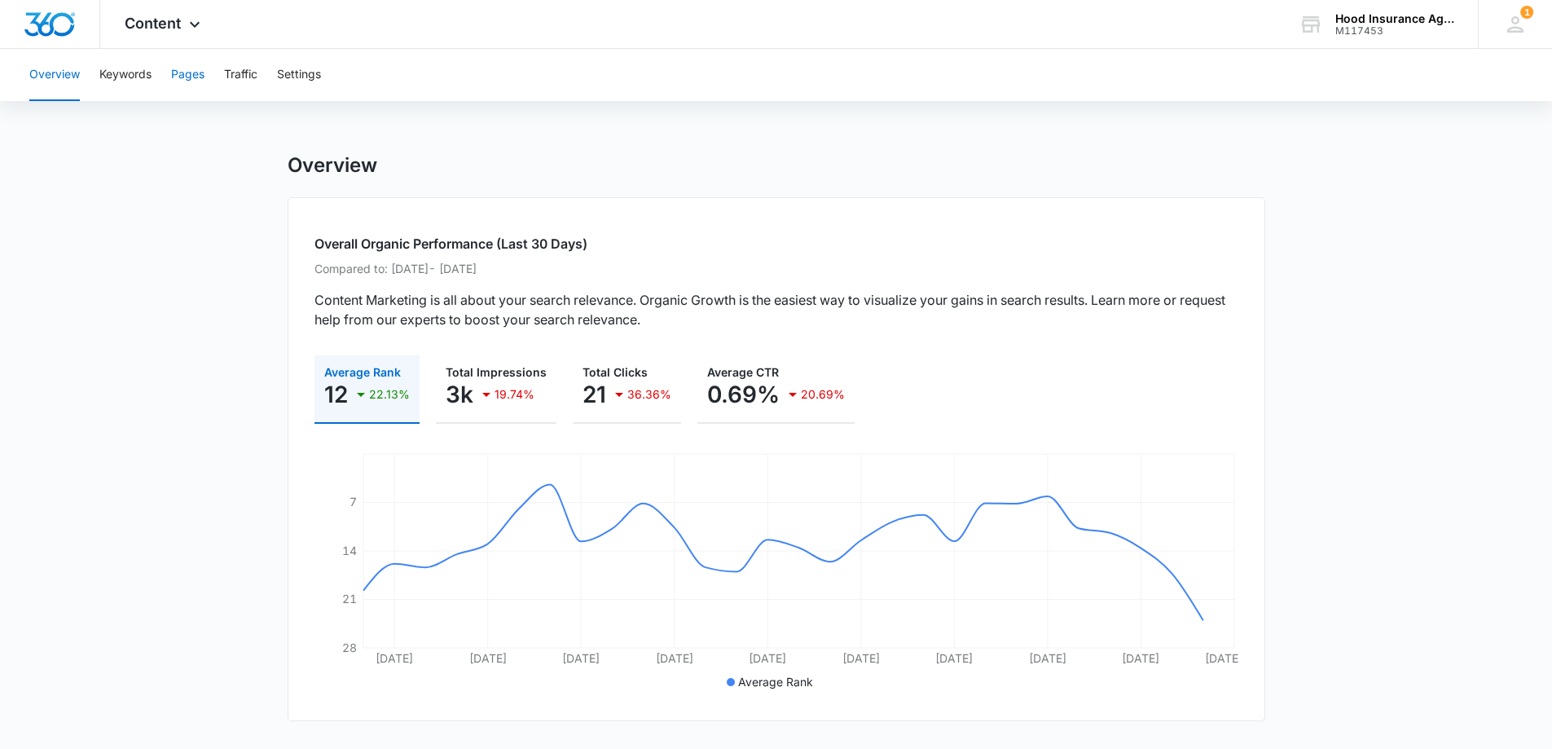
click at [190, 73] on button "Pages" at bounding box center [187, 75] width 33 height 52
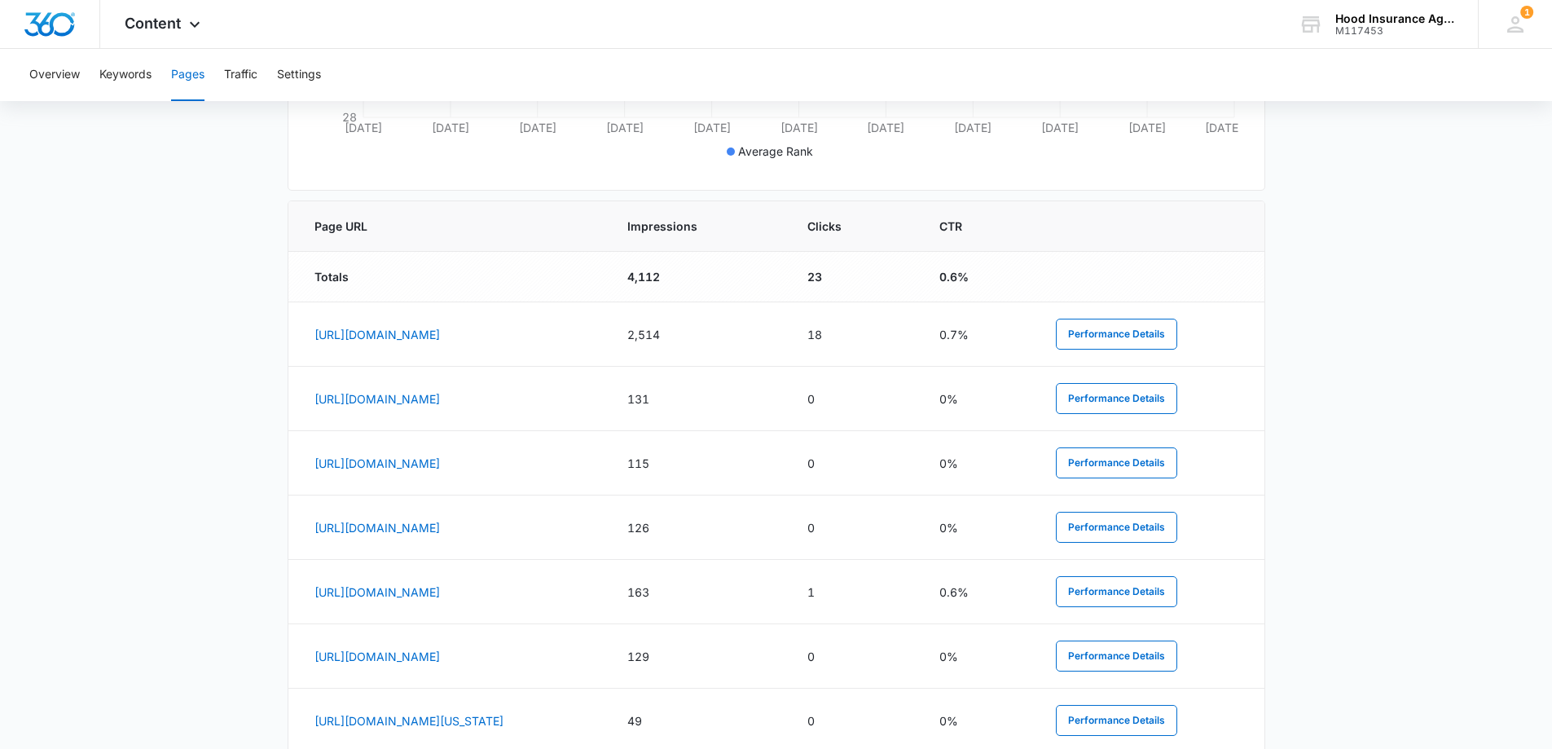
scroll to position [400, 0]
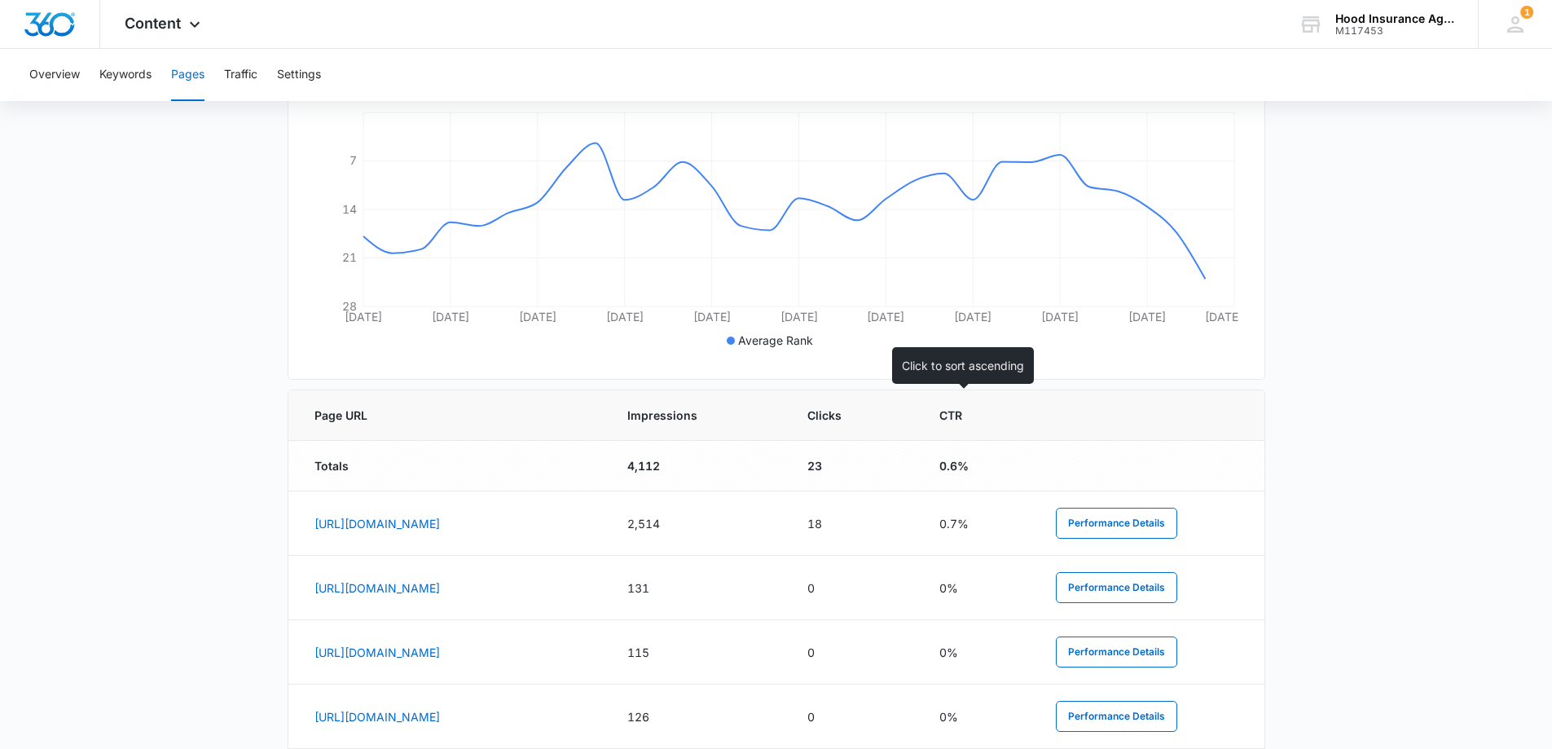
click at [877, 416] on span "Clicks" at bounding box center [842, 415] width 69 height 17
click at [877, 421] on span "Clicks" at bounding box center [842, 415] width 69 height 17
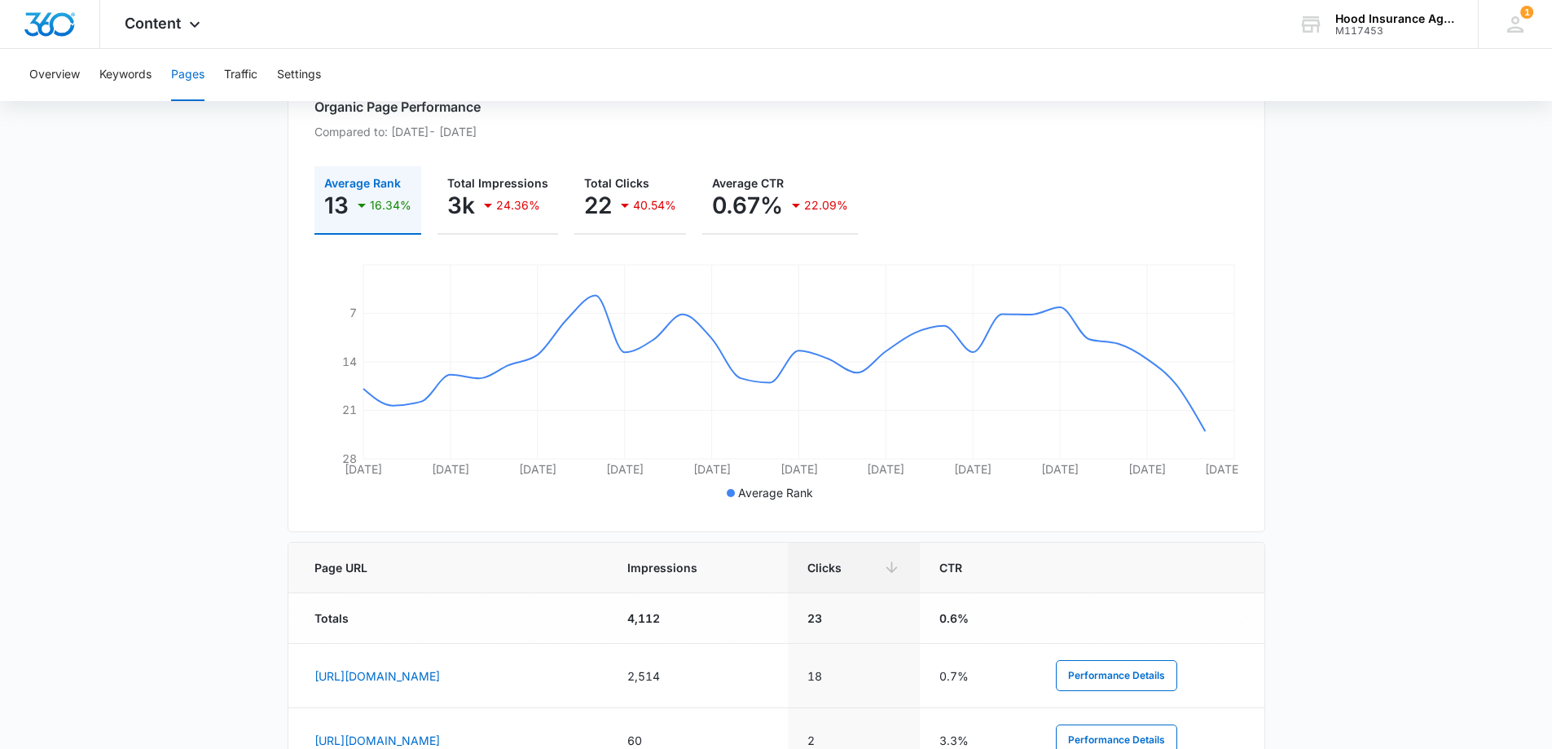
scroll to position [74, 0]
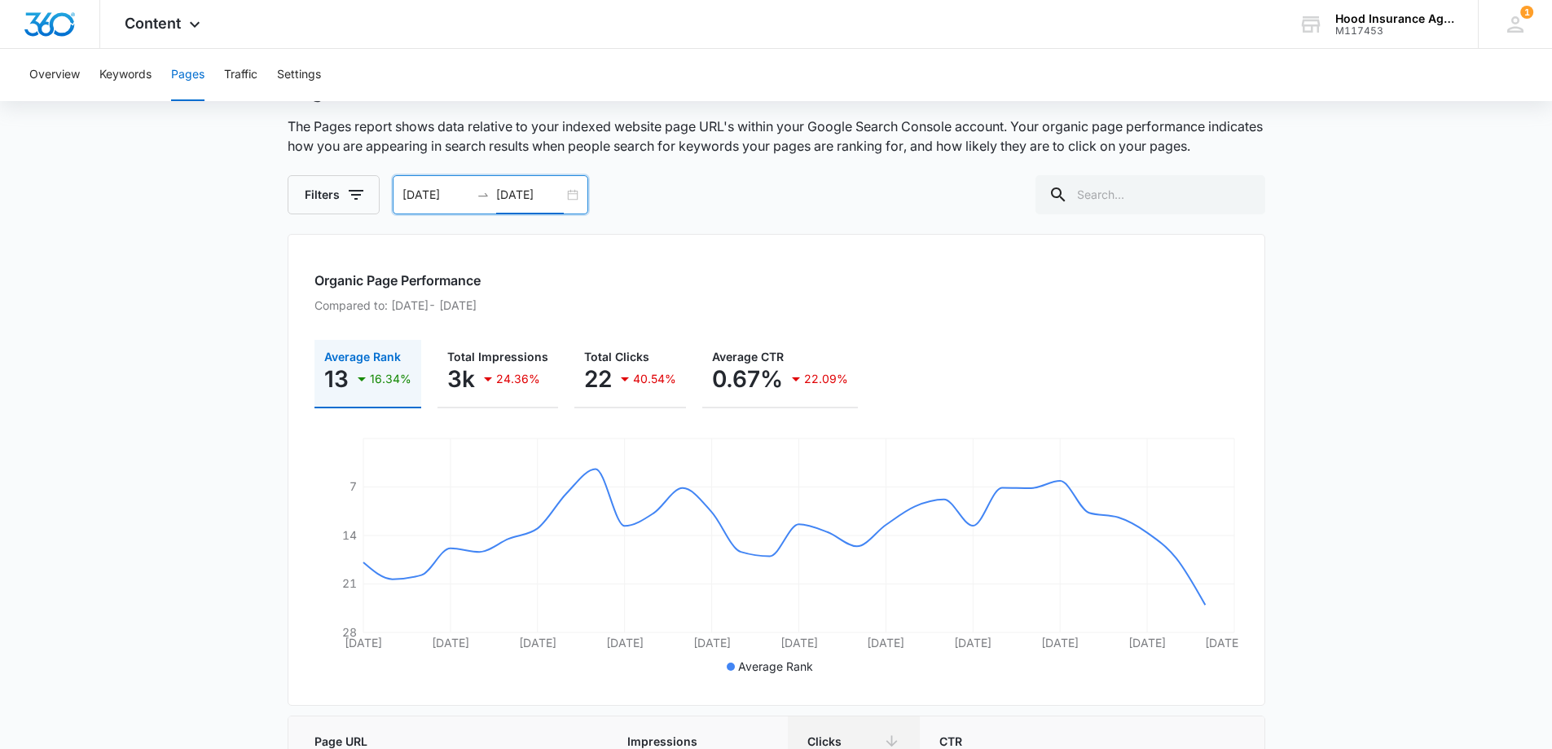
click at [496, 195] on input "[DATE]" at bounding box center [530, 195] width 68 height 18
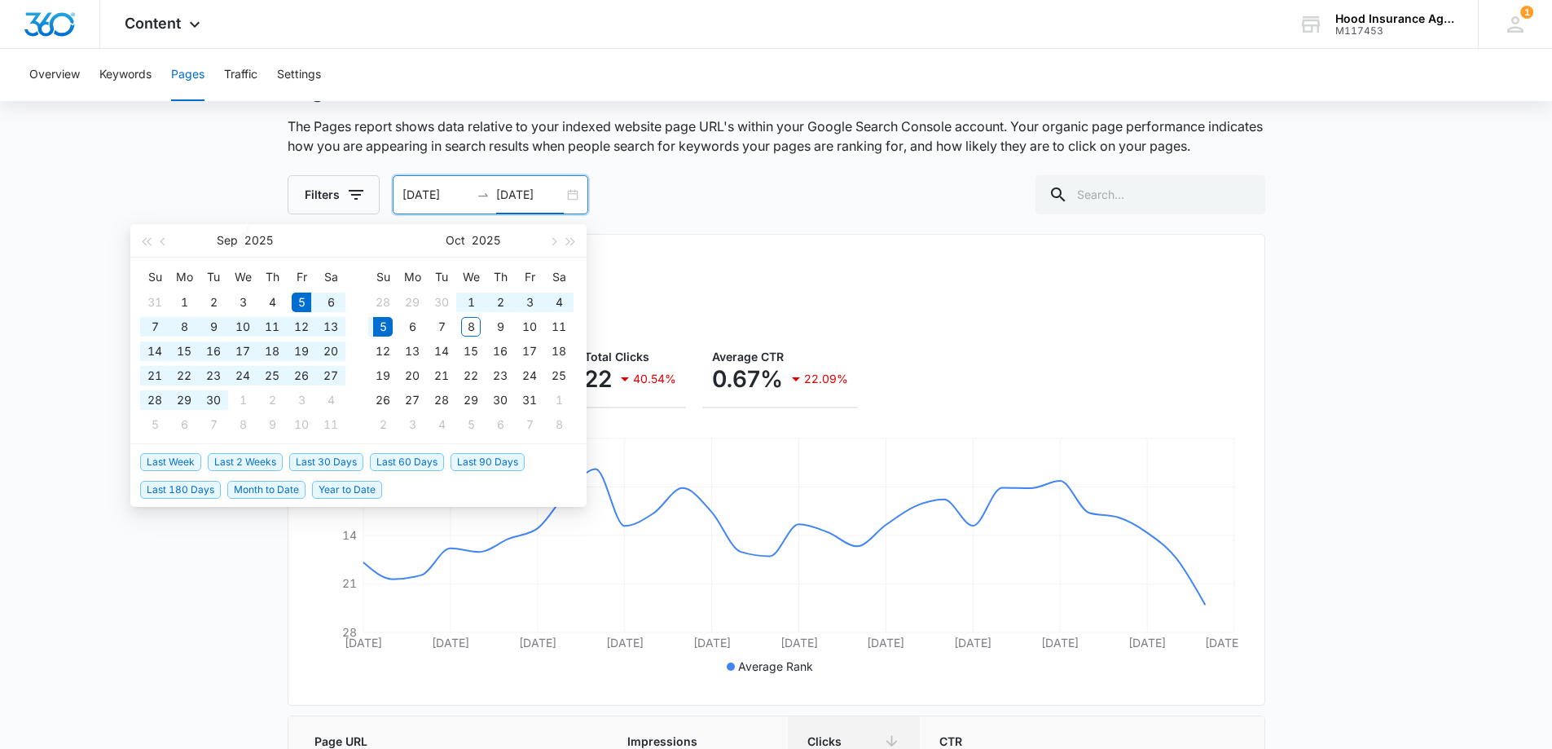
type input "[DATE]"
click at [418, 466] on span "Last 60 Days" at bounding box center [407, 462] width 74 height 18
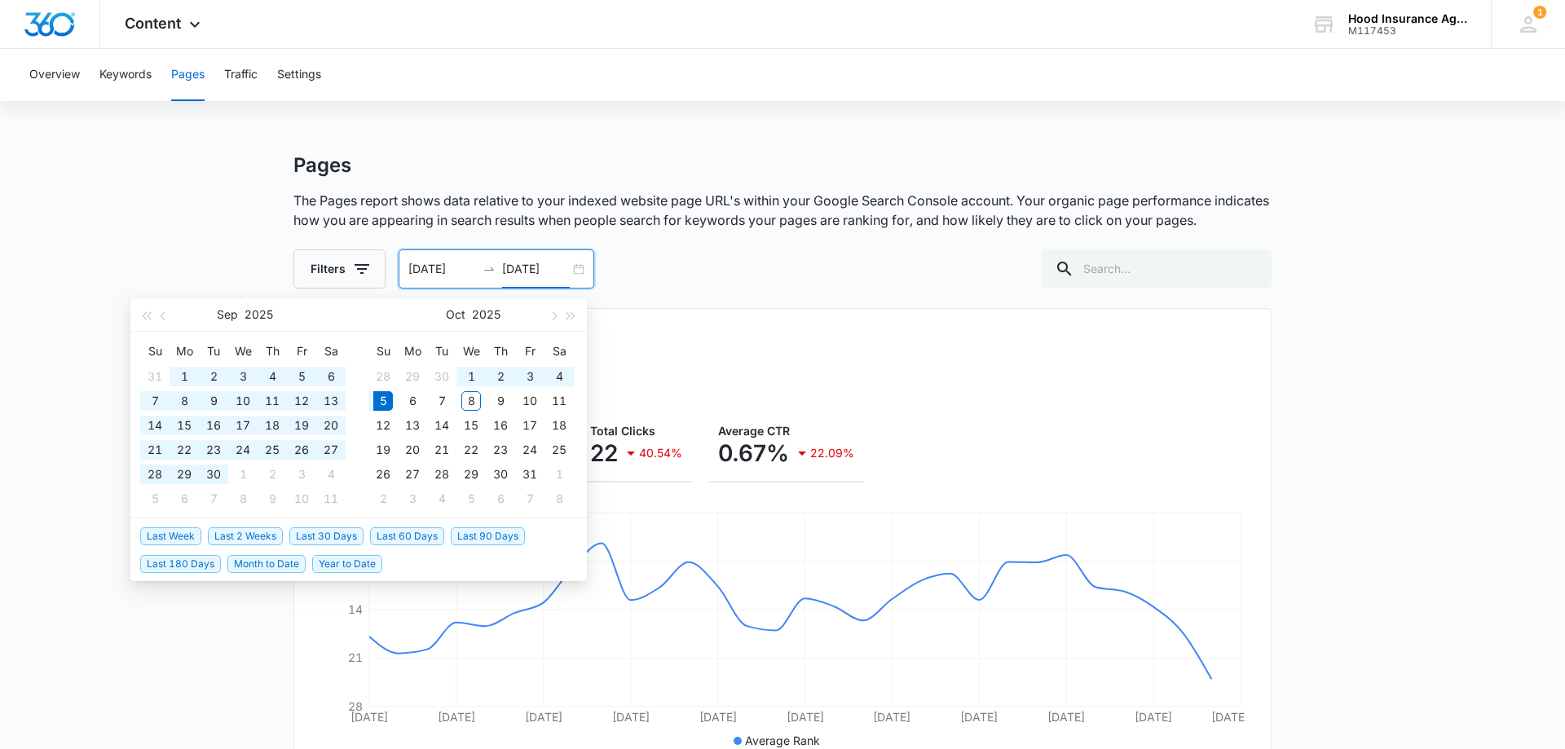
type input "[DATE]"
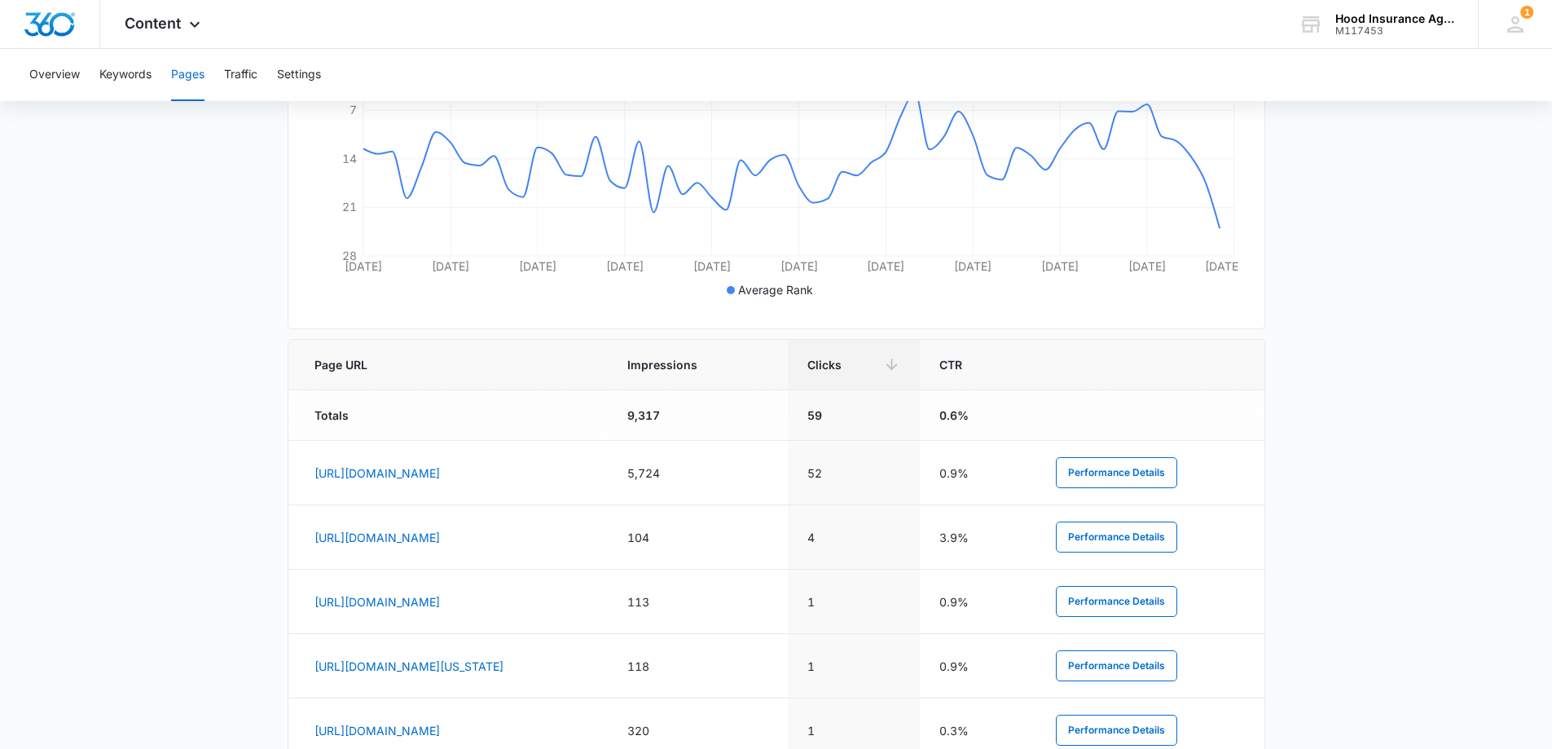
scroll to position [326, 0]
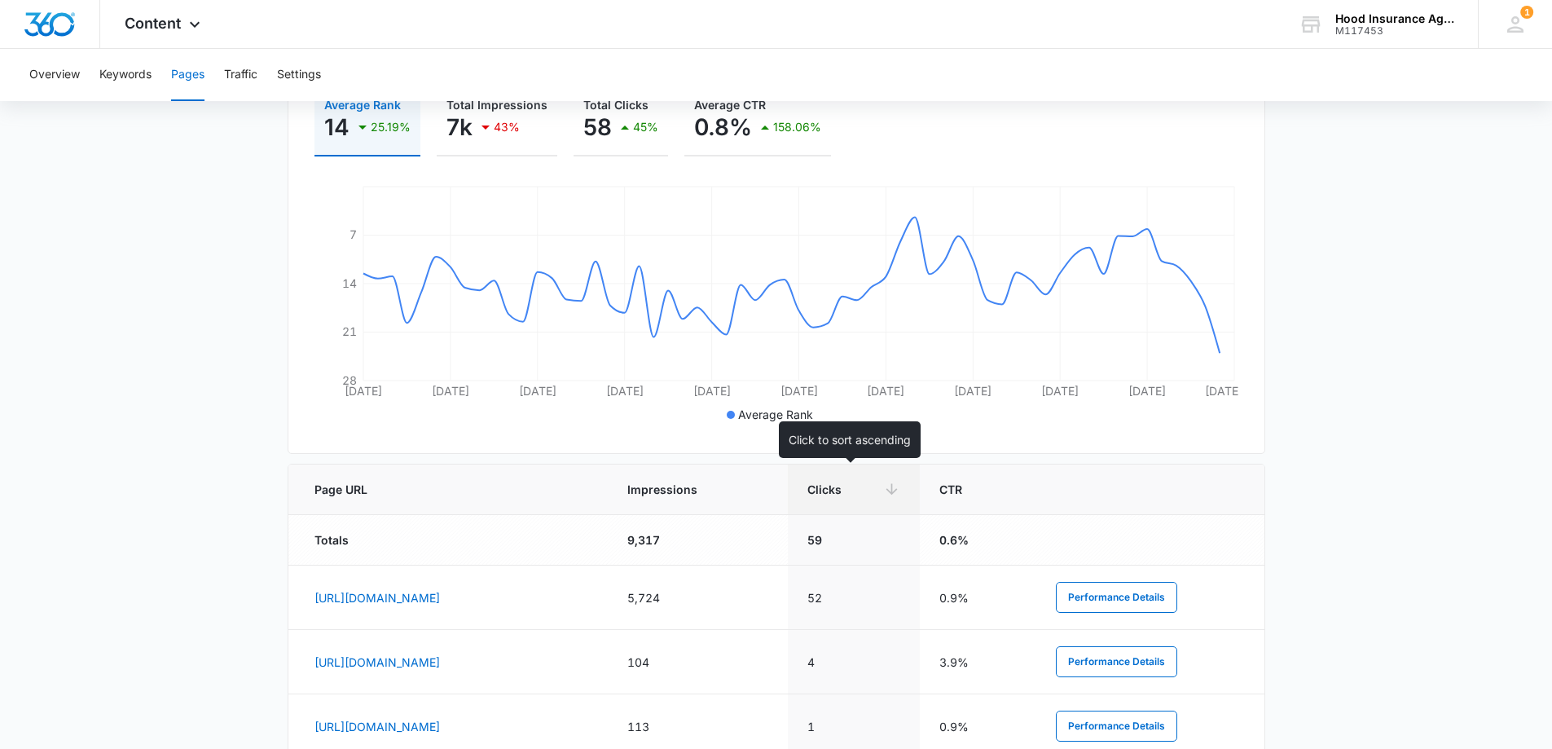
click at [746, 492] on span "Impressions" at bounding box center [687, 489] width 118 height 17
click at [746, 485] on span "Impressions" at bounding box center [687, 489] width 118 height 17
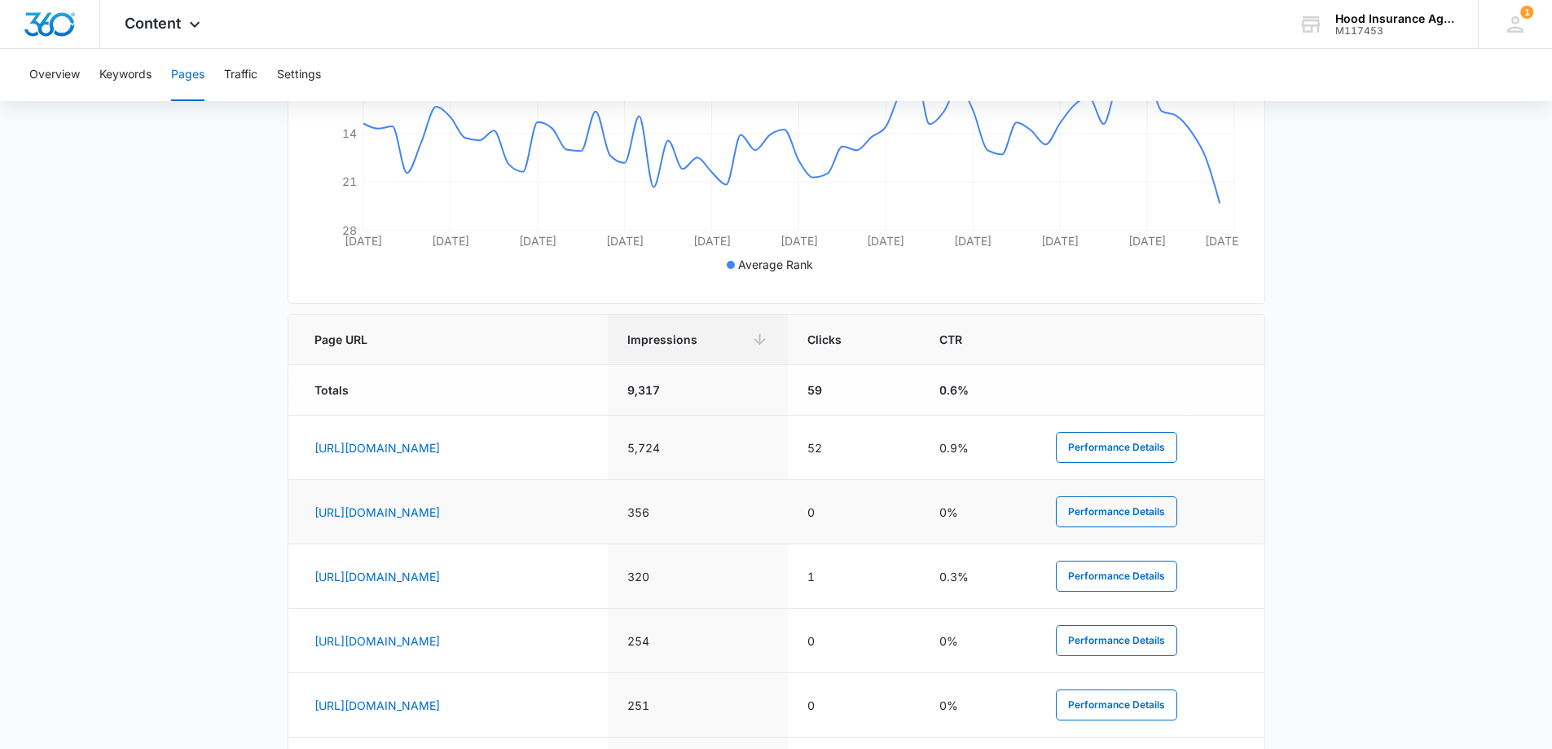
scroll to position [489, 0]
